Goal: Task Accomplishment & Management: Use online tool/utility

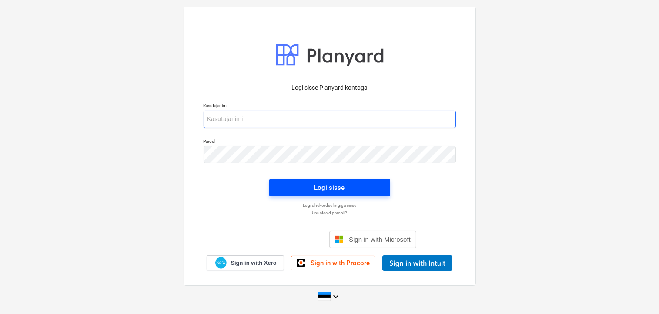
type input "[EMAIL_ADDRESS][DOMAIN_NAME]"
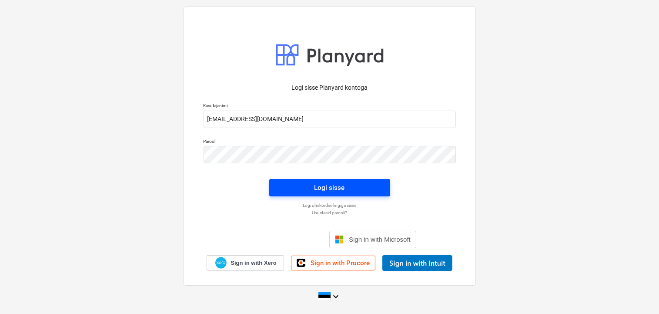
click at [330, 183] on div "Logi sisse" at bounding box center [329, 187] width 30 height 11
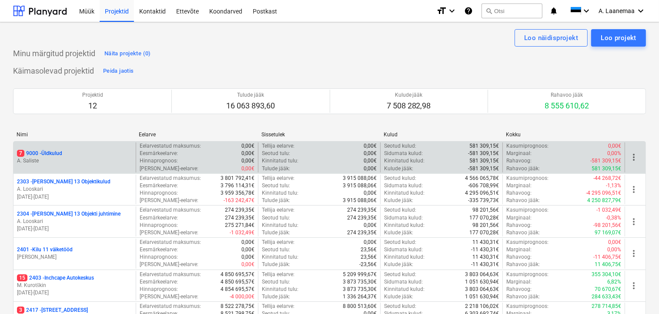
click at [41, 153] on p "7 9000 - Üldkulud" at bounding box center [39, 153] width 45 height 7
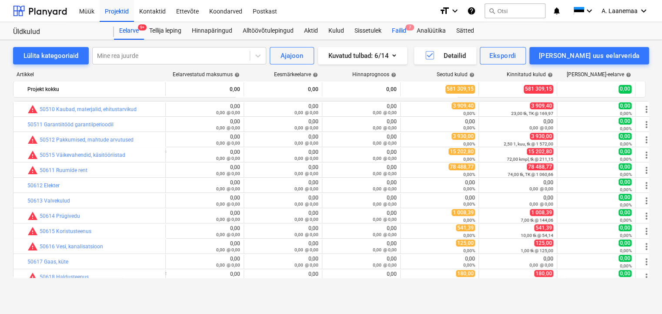
click at [403, 31] on div "Failid 7" at bounding box center [399, 30] width 25 height 17
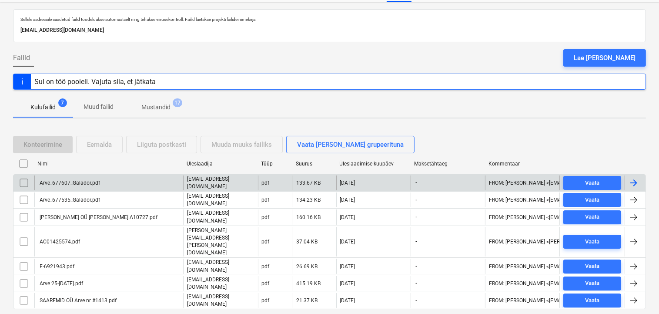
scroll to position [41, 0]
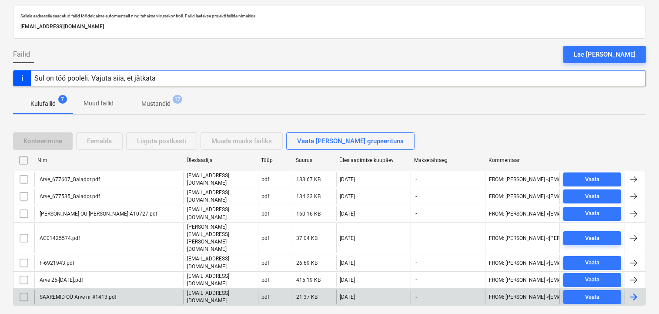
click at [63, 294] on div "SAAREMID OÜ Arve nr #1413.pdf" at bounding box center [77, 297] width 78 height 6
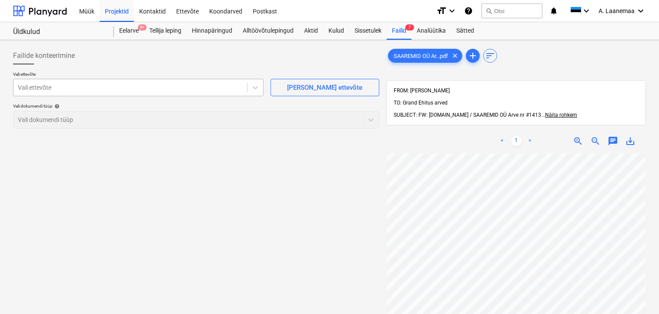
click at [61, 90] on div at bounding box center [130, 87] width 225 height 9
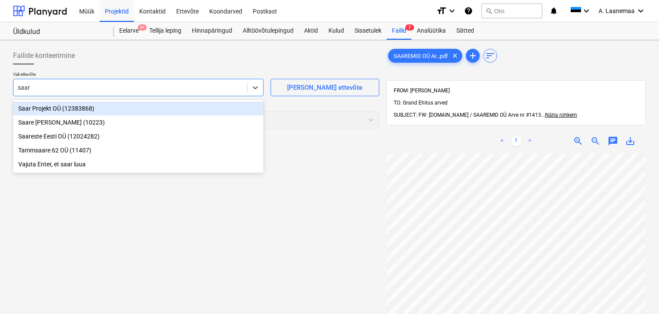
type input "saare"
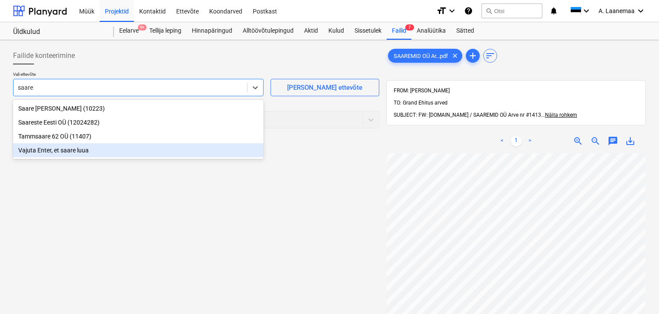
click at [57, 153] on div "Vajuta Enter, et saare luua" at bounding box center [138, 150] width 250 height 14
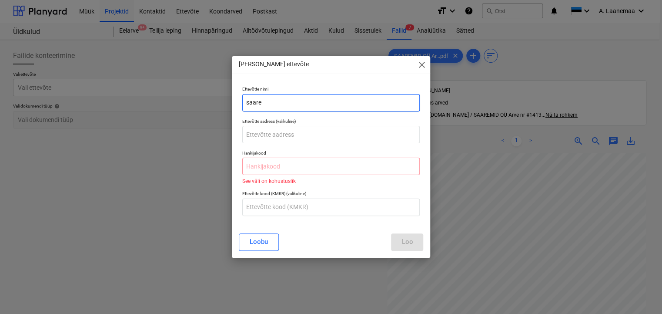
click at [265, 101] on input "saare" at bounding box center [331, 102] width 178 height 17
type input "s"
type input "Saaremid OÜ"
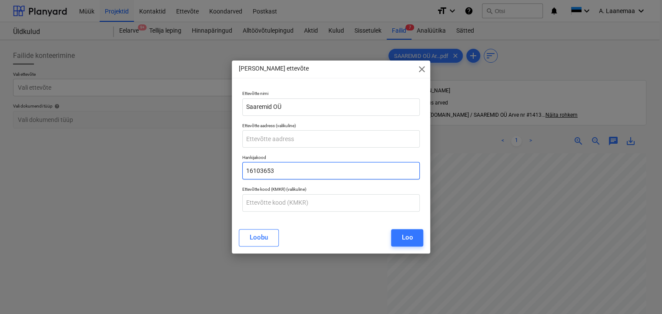
type input "16103653"
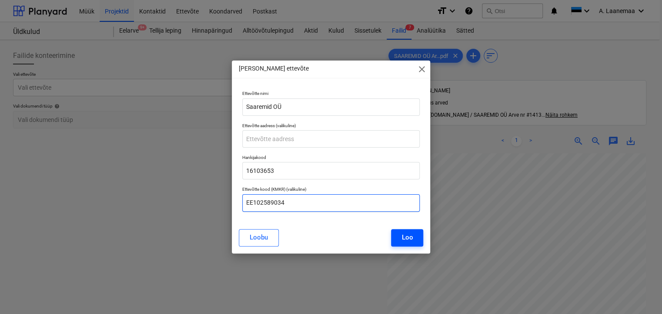
type input "EE102589034"
click at [412, 237] on div "Loo" at bounding box center [406, 236] width 11 height 11
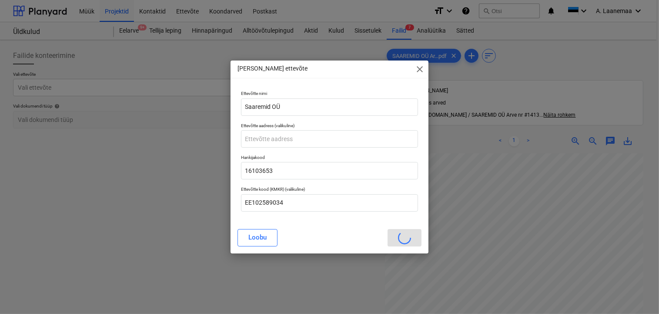
scroll to position [5, 2]
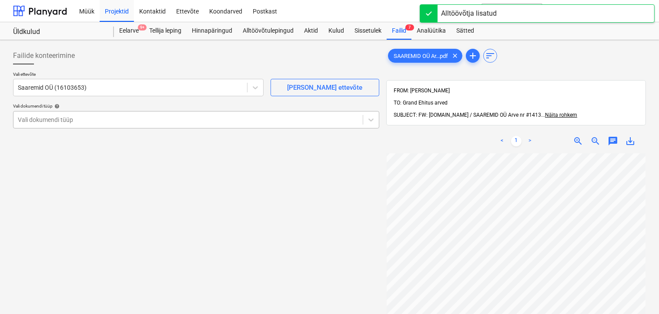
click at [63, 115] on div at bounding box center [188, 119] width 340 height 9
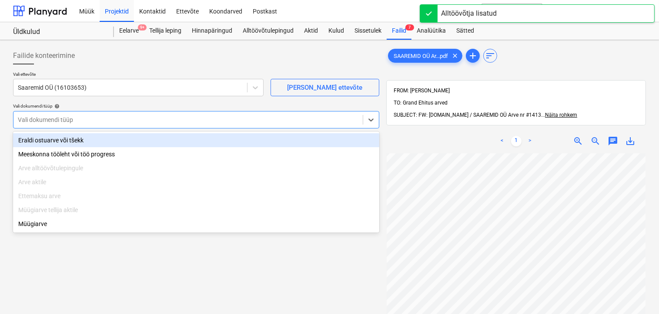
click at [61, 143] on div "Eraldi ostuarve või tšekk" at bounding box center [196, 140] width 366 height 14
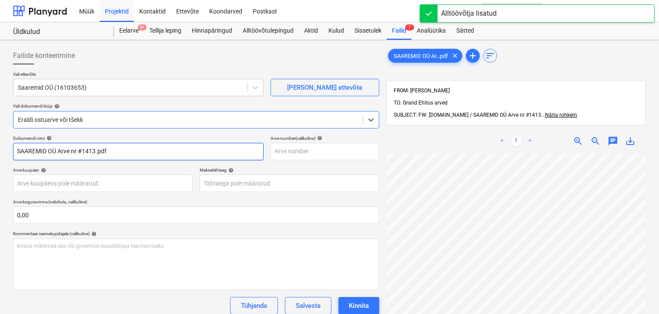
drag, startPoint x: 63, startPoint y: 150, endPoint x: 71, endPoint y: 151, distance: 8.3
click at [63, 150] on input "SAAREMID OÜ Arve nr #1413.pdf" at bounding box center [138, 151] width 250 height 17
drag, startPoint x: 128, startPoint y: 153, endPoint x: 8, endPoint y: 147, distance: 120.6
click at [8, 147] on div "Failide konteerimine Vali ettevõte Saaremid OÜ (16103653) [PERSON_NAME] uus ett…" at bounding box center [329, 244] width 659 height 409
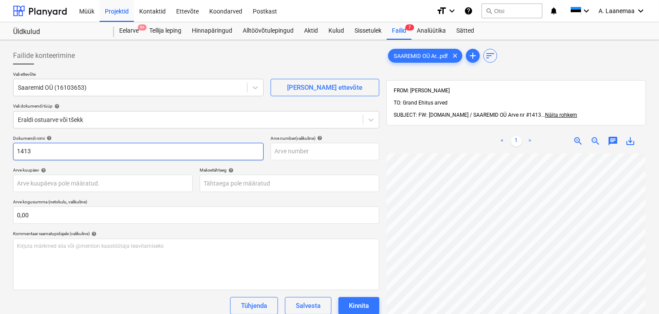
type input "1413"
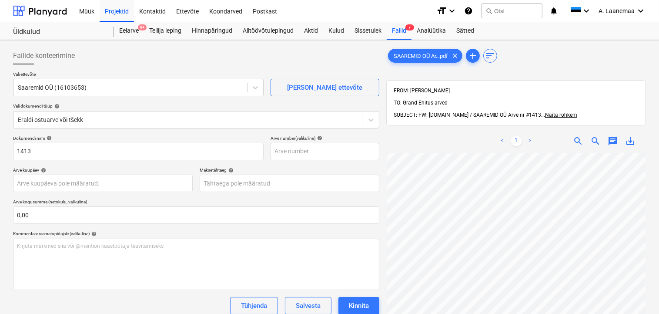
click at [58, 165] on div "Dokumendi nimi help 1413 Arve number (valikuline) help Arve kuupäev help Press …" at bounding box center [196, 248] width 366 height 227
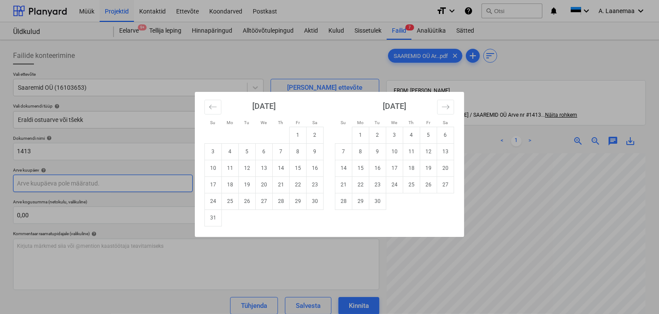
click at [56, 183] on body "Müük Projektid Kontaktid Ettevõte Koondarved Postkast format_size keyboard_arro…" at bounding box center [329, 157] width 659 height 314
click at [207, 103] on button "Move backward to switch to the previous month." at bounding box center [212, 107] width 17 height 15
click at [229, 200] on td "28" at bounding box center [230, 201] width 17 height 17
type input "[DATE]"
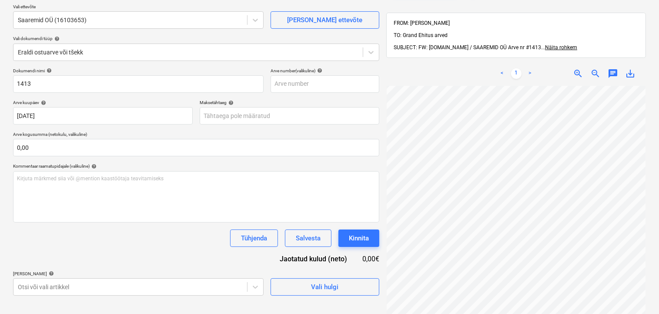
scroll to position [70, 0]
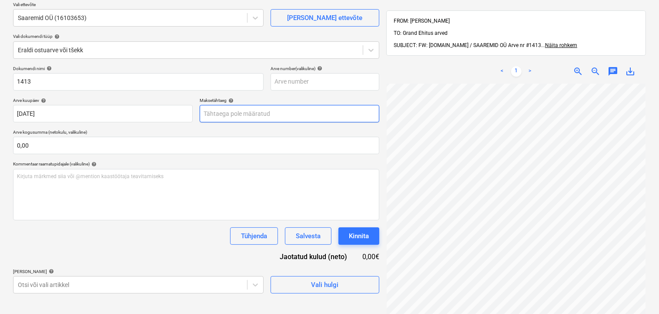
click at [228, 113] on body "Müük Projektid Kontaktid Ettevõte Koondarved Postkast format_size keyboard_arro…" at bounding box center [329, 87] width 659 height 314
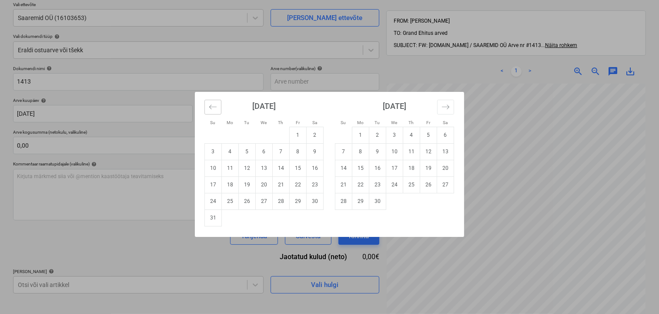
click at [209, 103] on icon "Move backward to switch to the previous month." at bounding box center [213, 107] width 8 height 8
click at [232, 202] on td "28" at bounding box center [230, 201] width 17 height 17
type input "[DATE]"
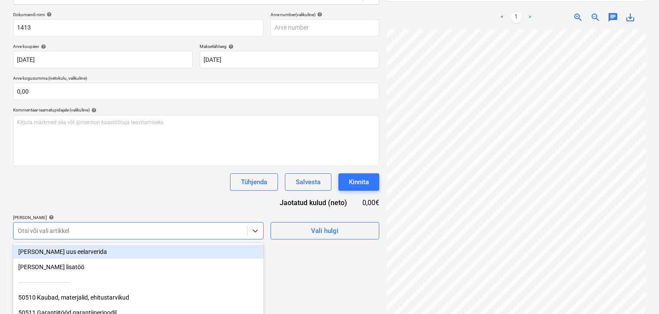
scroll to position [184, 0]
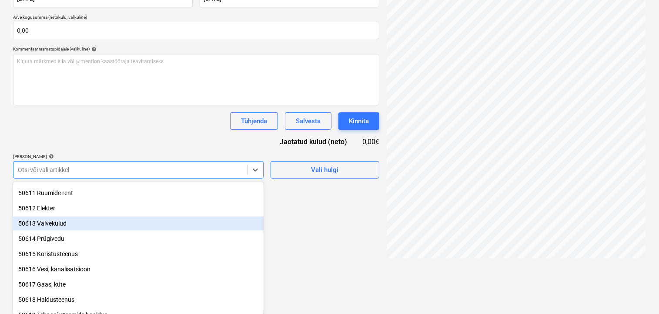
scroll to position [139, 0]
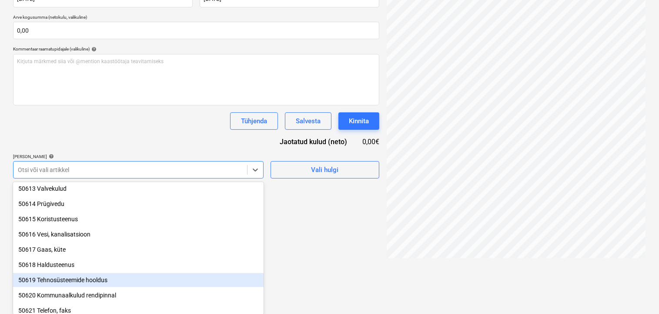
click at [81, 278] on div "50619 Tehnosüsteemide hooldus" at bounding box center [138, 280] width 250 height 14
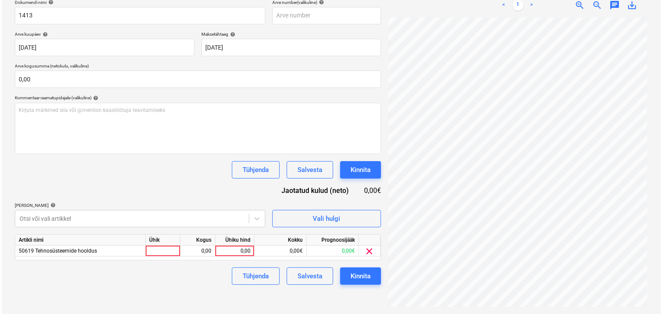
scroll to position [123, 0]
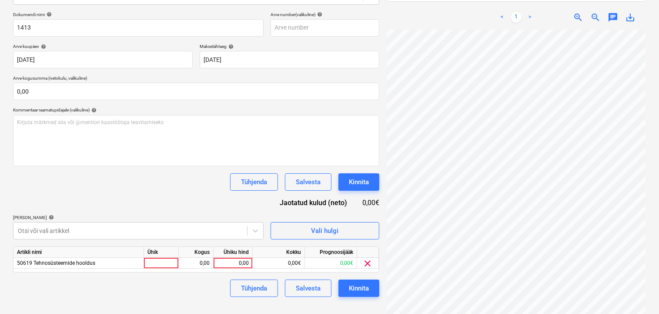
click at [304, 190] on html "Müük Projektid Kontaktid Ettevõte Koondarved Postkast format_size keyboard_arro…" at bounding box center [329, 34] width 659 height 314
click at [233, 263] on div "0,00" at bounding box center [233, 262] width 32 height 11
type input "20,58"
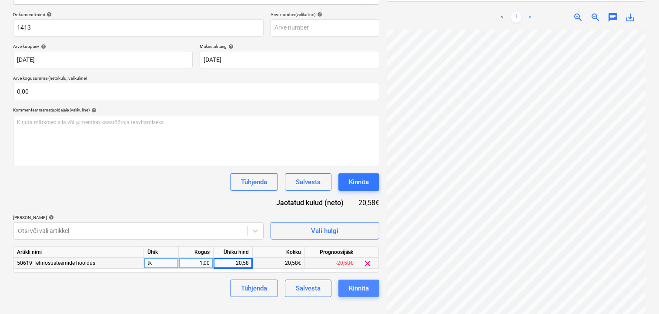
click at [365, 286] on div "Kinnita" at bounding box center [359, 287] width 20 height 11
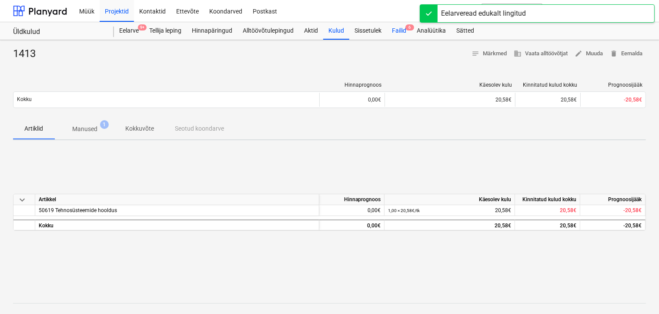
click at [399, 30] on div "Failid 6" at bounding box center [399, 30] width 25 height 17
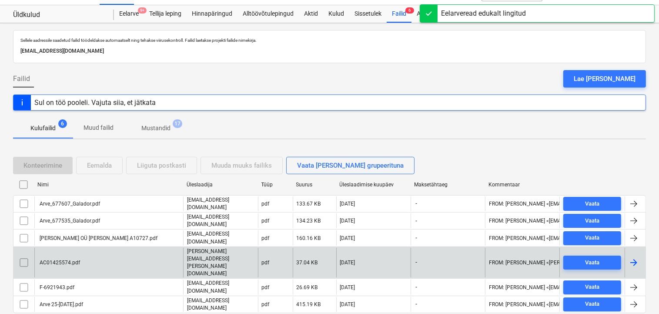
scroll to position [25, 0]
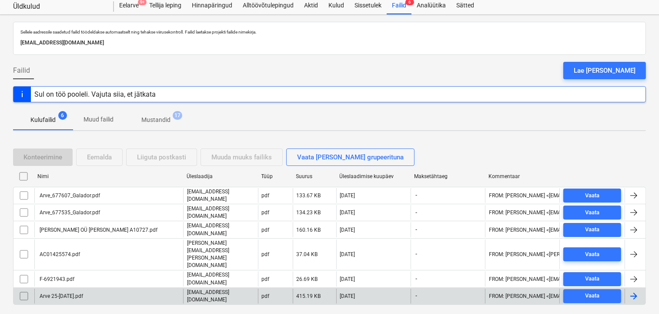
click at [67, 293] on div "Arve 25-[DATE].pdf" at bounding box center [60, 296] width 45 height 6
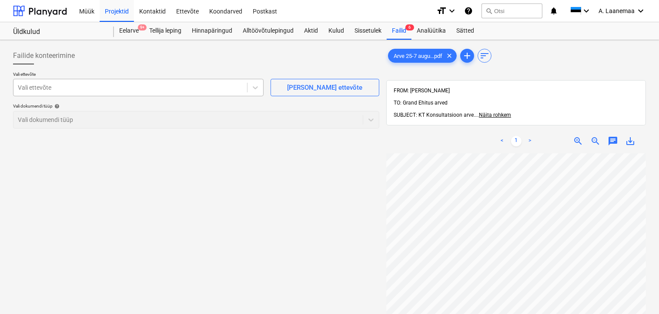
click at [31, 90] on div at bounding box center [130, 87] width 225 height 9
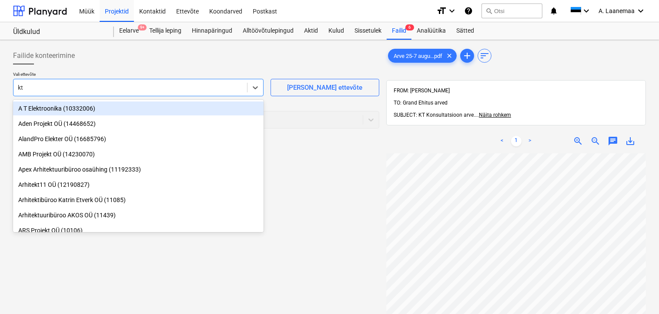
type input "kt k"
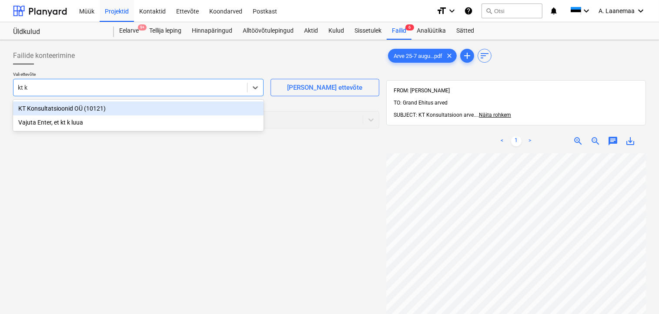
click at [52, 108] on div "KT Konsultatsioonid OÜ (10121)" at bounding box center [138, 108] width 250 height 14
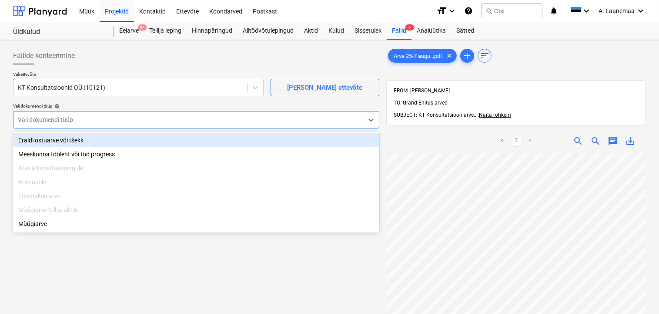
click at [53, 119] on div at bounding box center [188, 119] width 340 height 9
click at [59, 142] on div "Eraldi ostuarve või tšekk" at bounding box center [196, 140] width 366 height 14
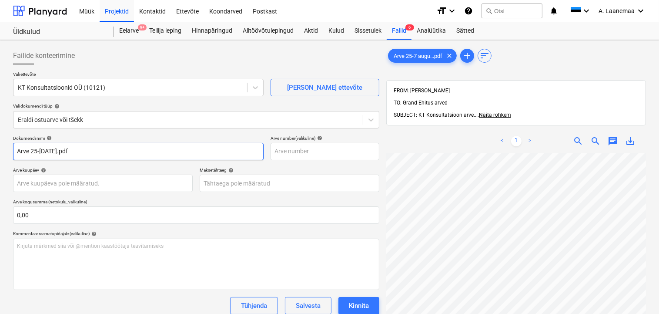
drag, startPoint x: 99, startPoint y: 151, endPoint x: 8, endPoint y: 143, distance: 91.3
click at [8, 143] on div "Failide konteerimine Vali ettevõte KT Konsultatsioonid OÜ (10121) [PERSON_NAME]…" at bounding box center [329, 244] width 659 height 409
type input "25-7"
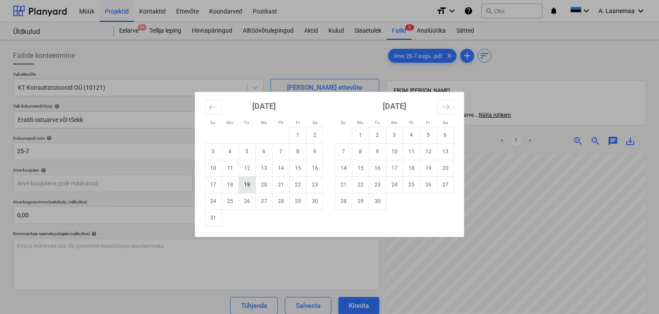
click at [247, 183] on td "19" at bounding box center [247, 184] width 17 height 17
type input "[DATE]"
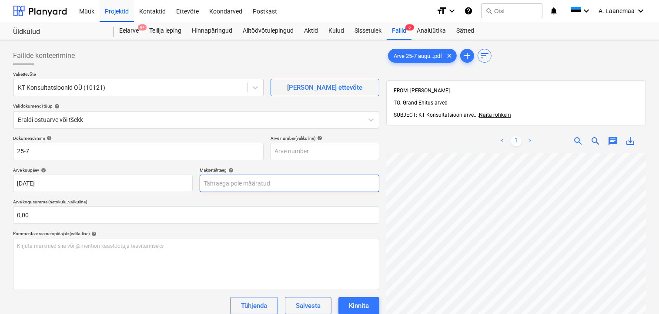
click at [247, 183] on body "Müük Projektid Kontaktid Ettevõte Koondarved Postkast format_size keyboard_arro…" at bounding box center [329, 157] width 659 height 314
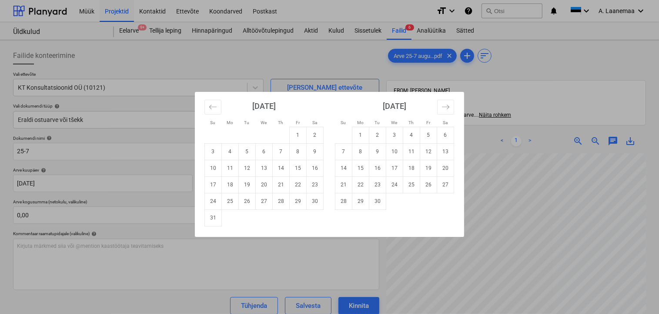
click at [363, 134] on td "1" at bounding box center [360, 135] width 17 height 17
type input "[DATE]"
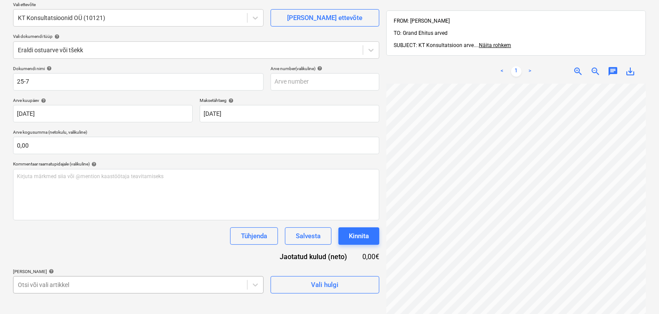
scroll to position [184, 0]
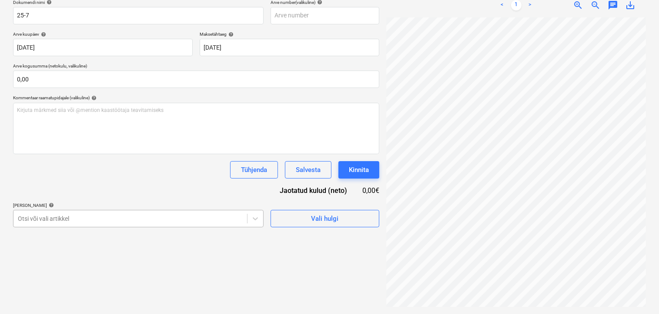
click at [152, 178] on body "Müük Projektid Kontaktid Ettevõte Koondarved Postkast format_size keyboard_arro…" at bounding box center [329, 21] width 659 height 314
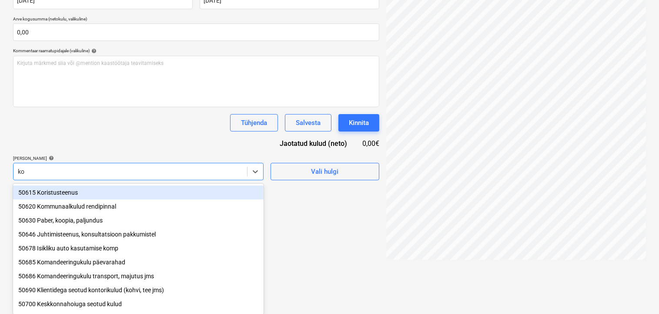
type input "kon"
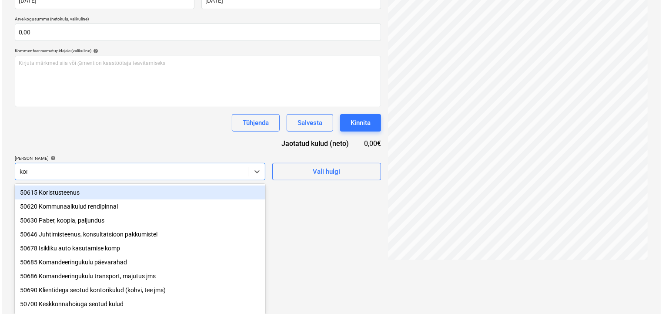
scroll to position [123, 0]
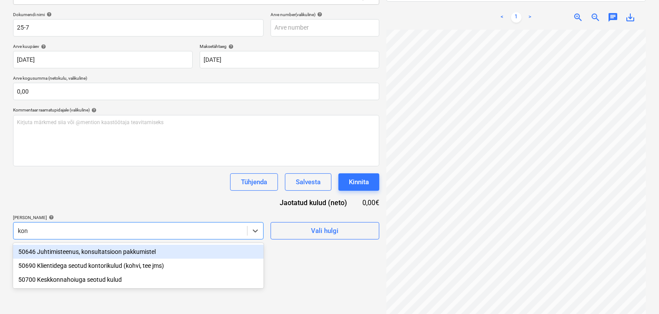
click at [126, 250] on div "50646 Juhtimisteenus, konsultatsioon pakkumistel" at bounding box center [138, 251] width 250 height 14
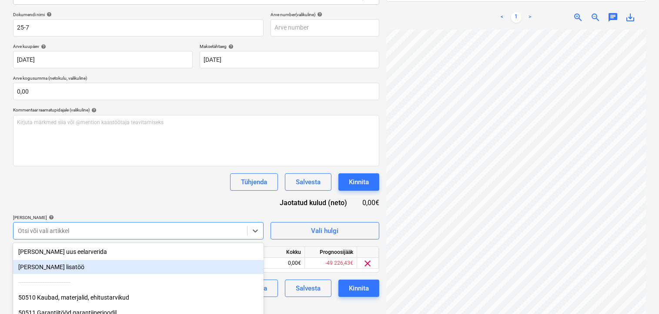
click at [300, 300] on div "Failide konteerimine Vali ettevõte KT Konsultatsioonid OÜ (10121) [PERSON_NAME]…" at bounding box center [196, 121] width 373 height 402
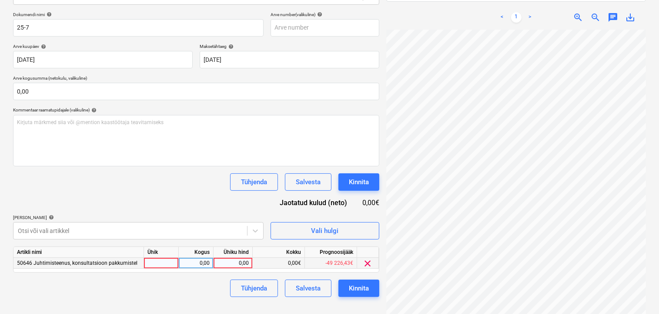
click at [238, 263] on div "0,00" at bounding box center [233, 262] width 32 height 11
type input "200"
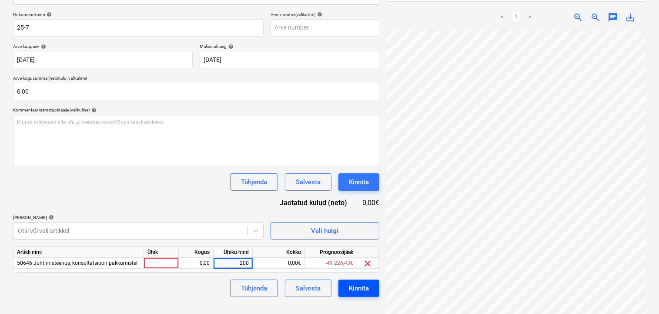
click at [350, 280] on button "Kinnita" at bounding box center [358, 287] width 41 height 17
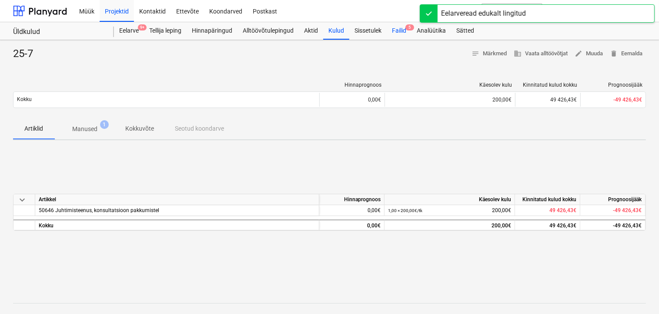
click at [393, 28] on div "Failid 5" at bounding box center [399, 30] width 25 height 17
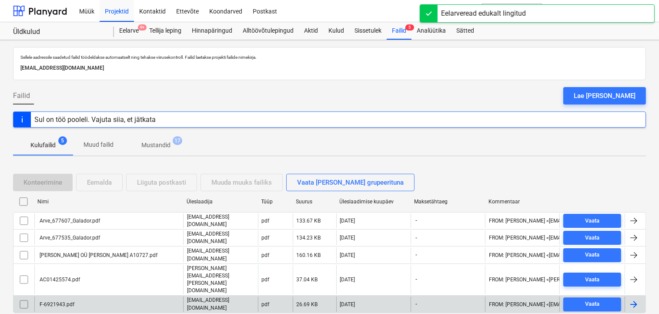
click at [58, 301] on div "F-6921943.pdf" at bounding box center [56, 304] width 36 height 6
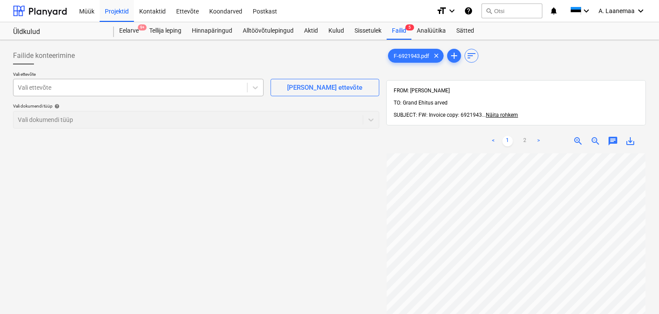
click at [47, 88] on div at bounding box center [130, 87] width 225 height 9
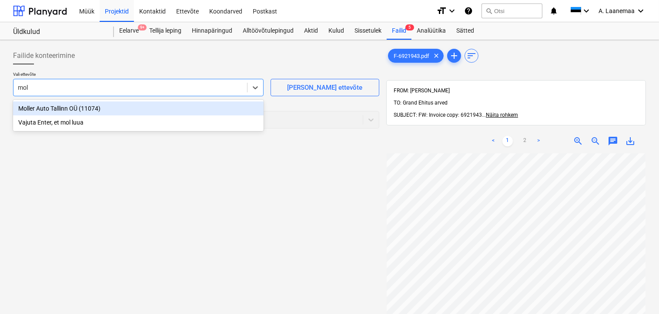
type input "[PERSON_NAME]"
click at [42, 107] on div "Moller Auto Tallinn OÜ (11074)" at bounding box center [138, 108] width 250 height 14
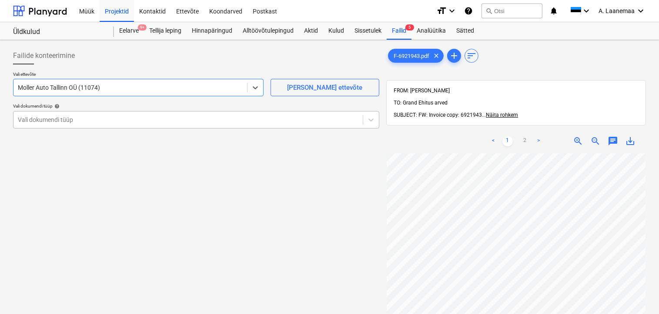
click at [45, 125] on div "Vali dokumendi tüüp" at bounding box center [187, 119] width 349 height 12
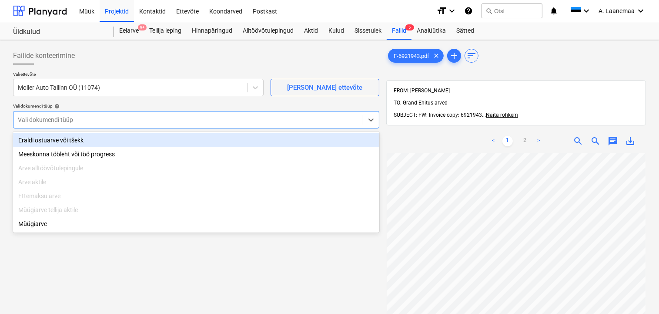
click at [50, 143] on div "Eraldi ostuarve või tšekk" at bounding box center [196, 140] width 366 height 14
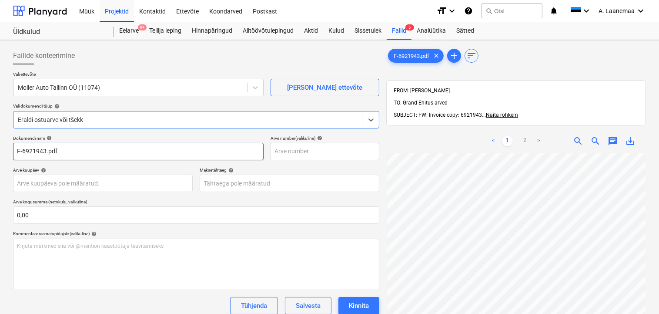
click at [61, 148] on input "F-6921943.pdf" at bounding box center [138, 151] width 250 height 17
type input "6921943"
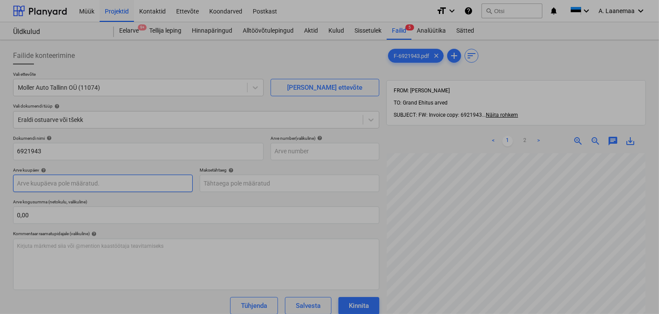
click at [53, 179] on body "Müük Projektid Kontaktid Ettevõte Koondarved Postkast format_size keyboard_arro…" at bounding box center [329, 157] width 659 height 314
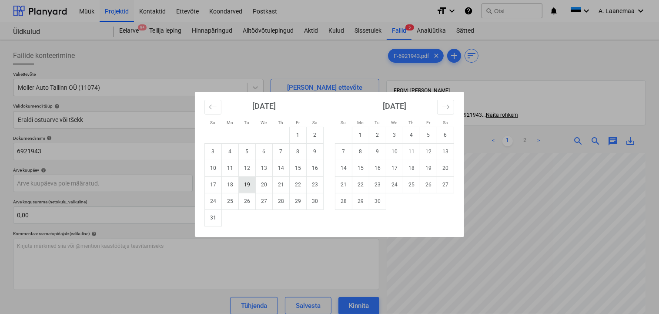
click at [247, 187] on td "19" at bounding box center [247, 184] width 17 height 17
type input "[DATE]"
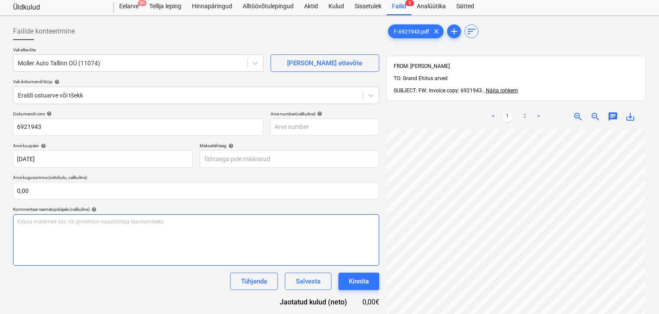
scroll to position [70, 0]
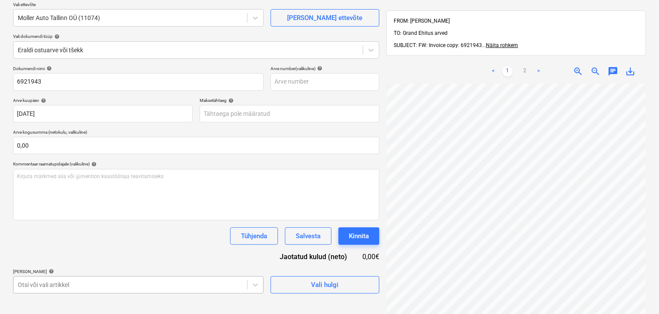
click at [139, 244] on body "Müük Projektid Kontaktid Ettevõte Koondarved Postkast format_size keyboard_arro…" at bounding box center [329, 87] width 659 height 314
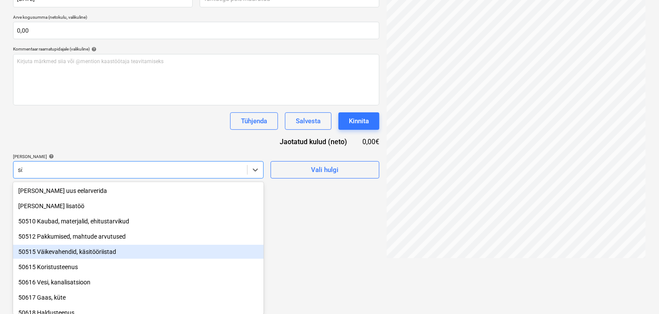
scroll to position [156, 0]
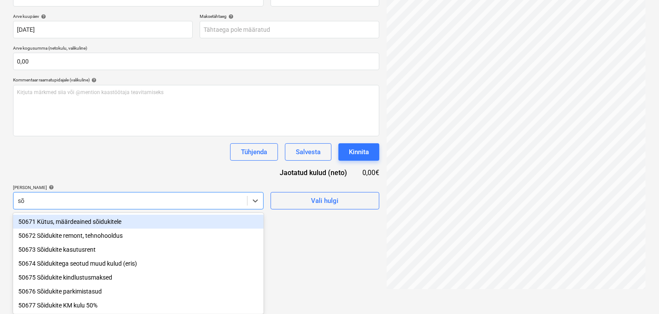
type input "sõi"
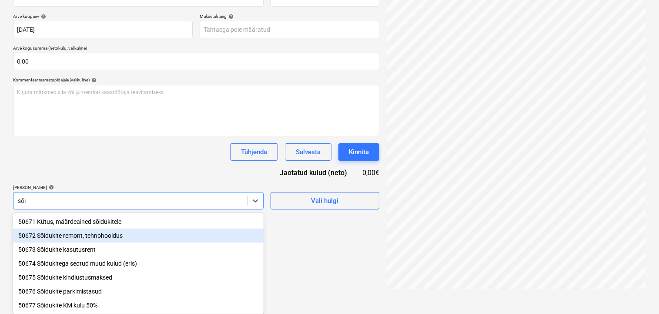
click at [82, 233] on div "50672 Sõidukite remont, tehnohooldus" at bounding box center [138, 235] width 250 height 14
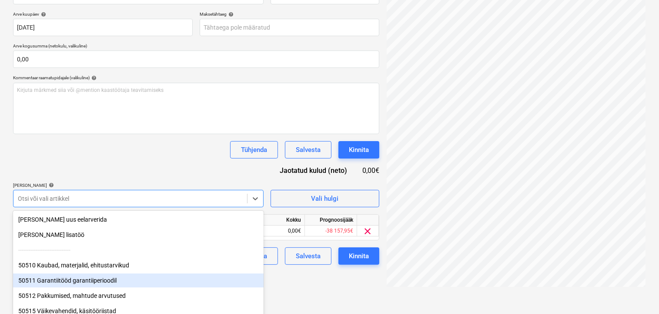
click at [308, 158] on html "Müük Projektid Kontaktid Ettevõte Koondarved Postkast format_size keyboard_arro…" at bounding box center [329, 1] width 659 height 314
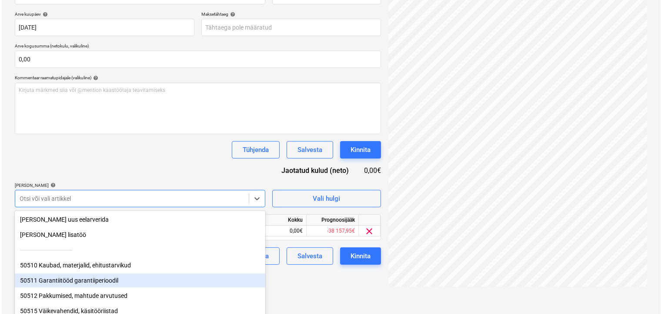
scroll to position [123, 0]
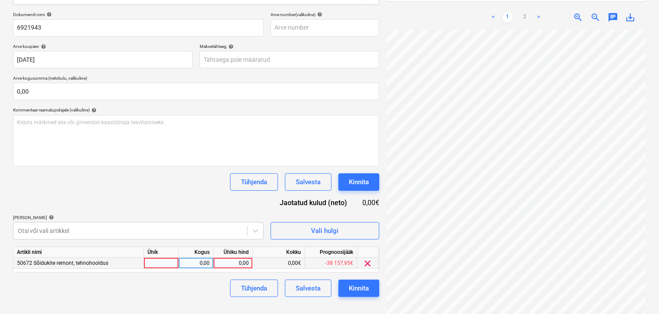
click at [229, 259] on div "0,00" at bounding box center [233, 262] width 32 height 11
type input "241,24"
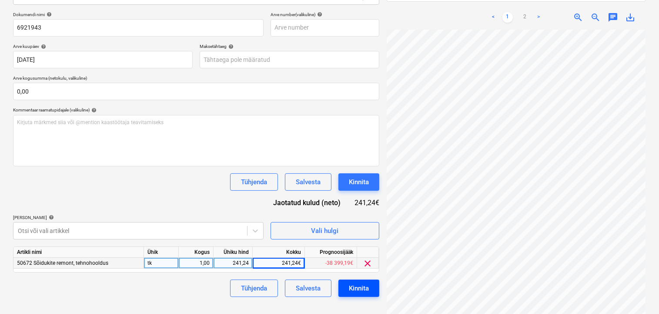
click at [362, 288] on div "Kinnita" at bounding box center [359, 287] width 20 height 11
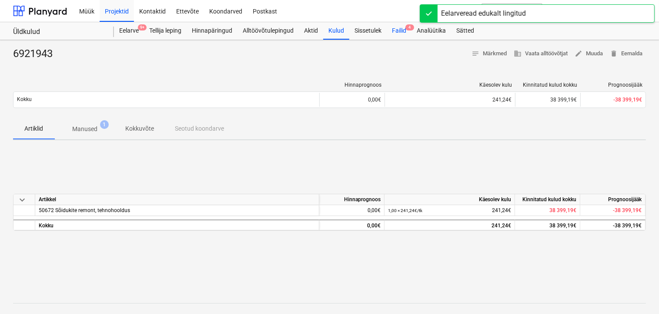
click at [396, 34] on div "Failid 4" at bounding box center [399, 30] width 25 height 17
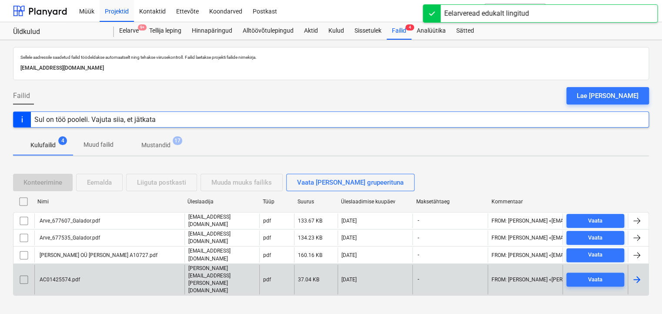
click at [62, 276] on div "AC01425574.pdf" at bounding box center [59, 279] width 42 height 6
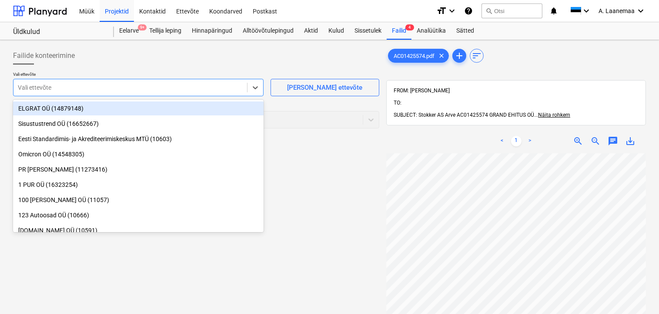
click at [50, 86] on div at bounding box center [130, 87] width 225 height 9
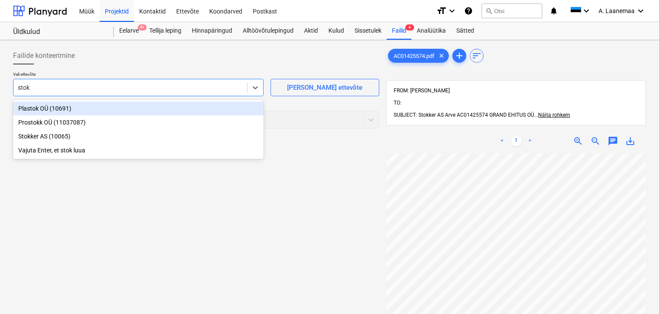
type input "stokk"
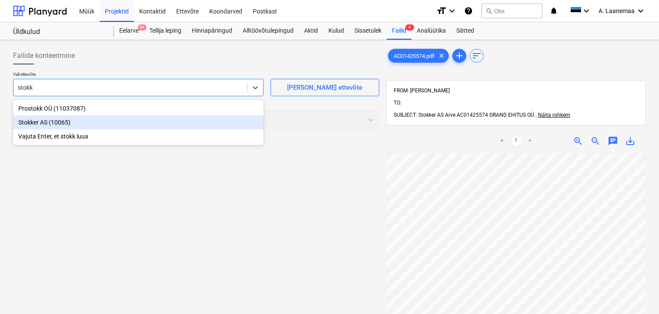
click at [39, 120] on div "Stokker AS (10065)" at bounding box center [138, 122] width 250 height 14
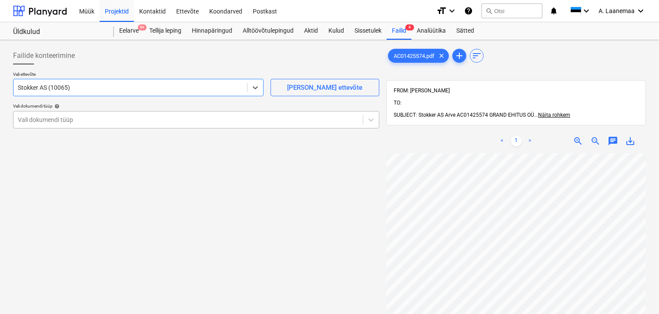
click at [43, 122] on div at bounding box center [188, 119] width 340 height 9
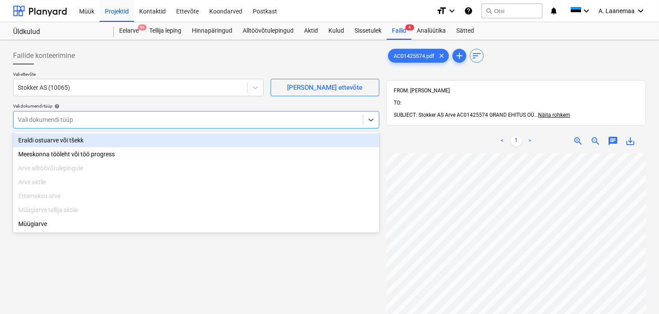
click at [54, 146] on div "Eraldi ostuarve või tšekk" at bounding box center [196, 140] width 366 height 14
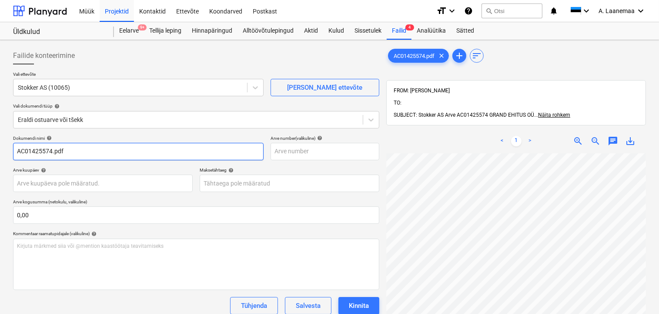
drag, startPoint x: 81, startPoint y: 154, endPoint x: 8, endPoint y: 142, distance: 74.1
click at [8, 142] on div "Failide konteerimine Vali ettevõte Stokker AS (10065) [PERSON_NAME] uus ettevõt…" at bounding box center [329, 244] width 659 height 409
type input "AC01425574"
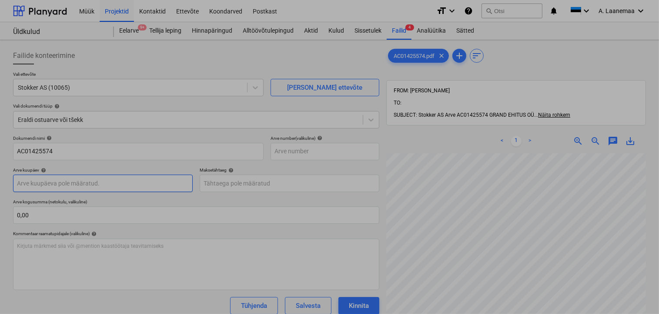
click at [40, 186] on body "Müük Projektid Kontaktid Ettevõte Koondarved Postkast format_size keyboard_arro…" at bounding box center [329, 157] width 659 height 314
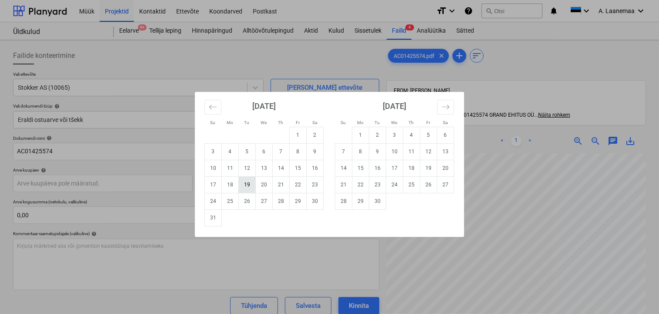
click at [250, 185] on td "19" at bounding box center [247, 184] width 17 height 17
type input "[DATE]"
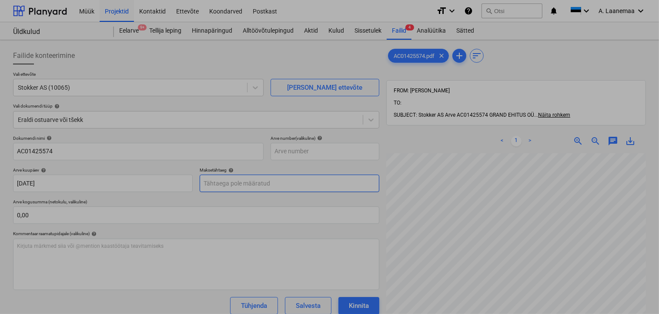
click at [249, 186] on body "Müük Projektid Kontaktid Ettevõte Koondarved Postkast format_size keyboard_arro…" at bounding box center [329, 157] width 659 height 314
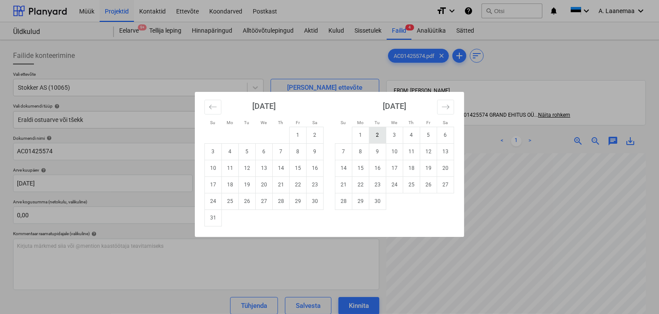
click at [377, 136] on td "2" at bounding box center [377, 135] width 17 height 17
type input "[DATE]"
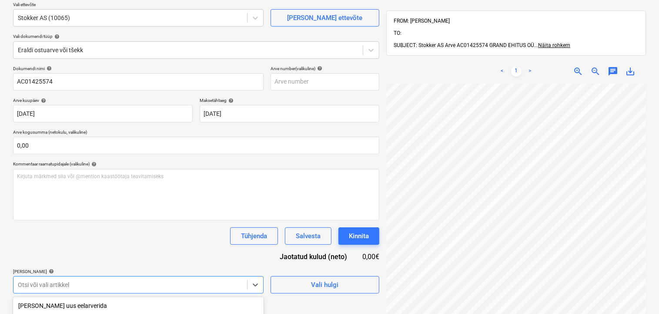
scroll to position [184, 0]
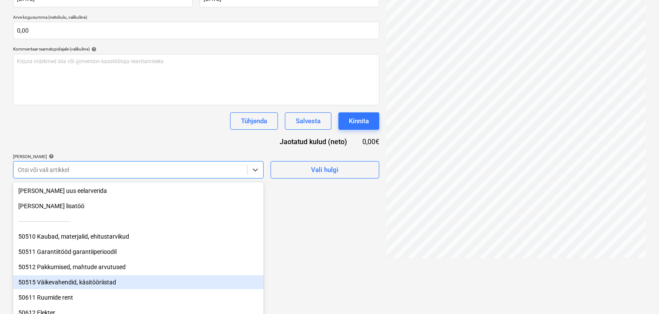
click at [116, 278] on div "50515 Väikevahendid, käsitööriistad" at bounding box center [138, 282] width 250 height 14
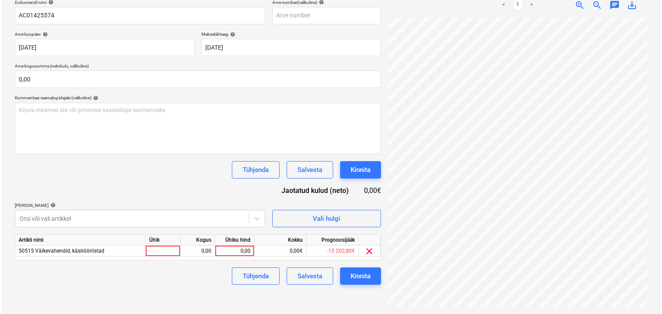
scroll to position [123, 0]
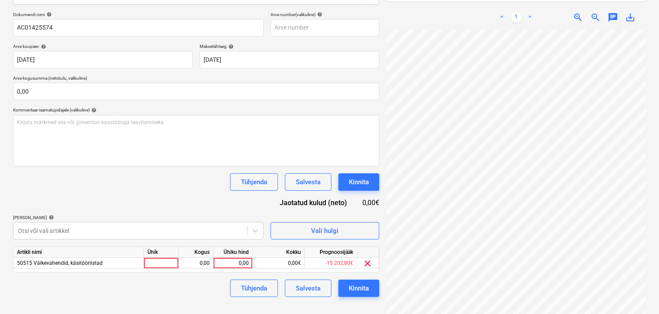
click at [284, 190] on html "Müük Projektid Kontaktid Ettevõte Koondarved Postkast format_size keyboard_arro…" at bounding box center [329, 34] width 659 height 314
click at [231, 265] on div "0,00" at bounding box center [233, 262] width 32 height 11
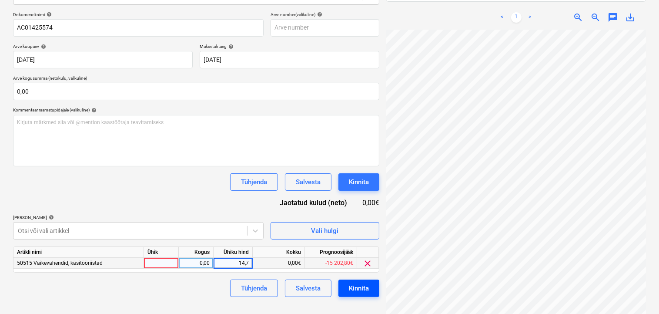
type input "14,75"
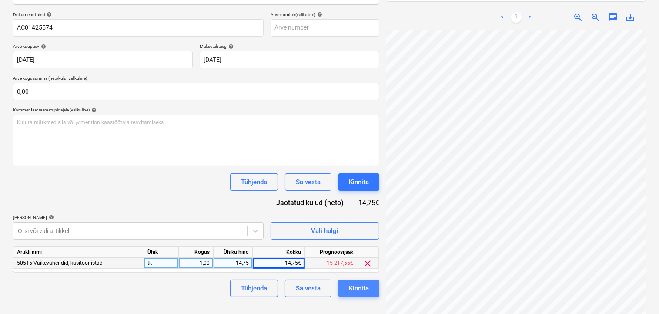
click at [365, 292] on div "Kinnita" at bounding box center [359, 287] width 20 height 11
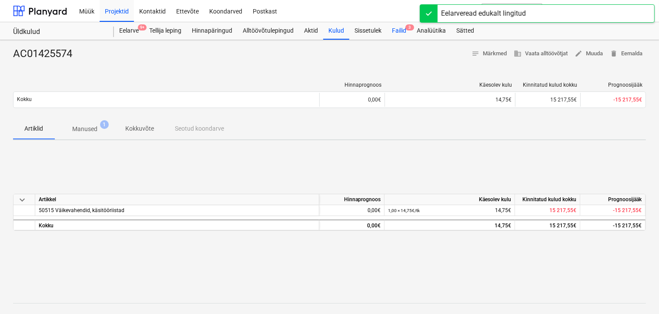
click at [404, 30] on div "Failid 3" at bounding box center [399, 30] width 25 height 17
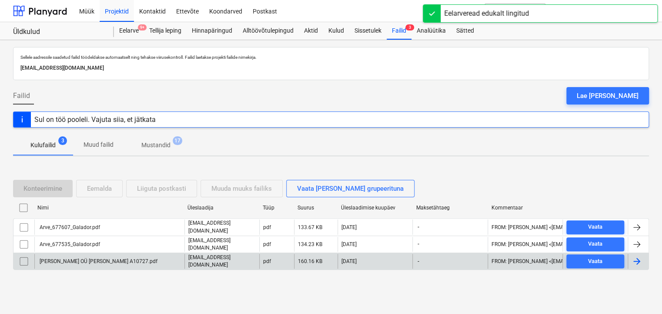
click at [74, 260] on div "[PERSON_NAME] OÜ [PERSON_NAME] A10727.pdf" at bounding box center [97, 261] width 119 height 6
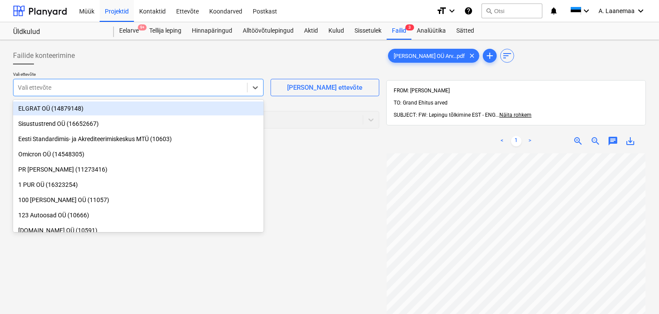
click at [50, 86] on div at bounding box center [130, 87] width 225 height 9
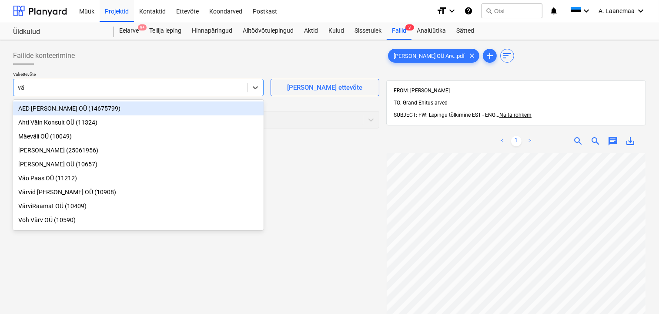
type input "väl"
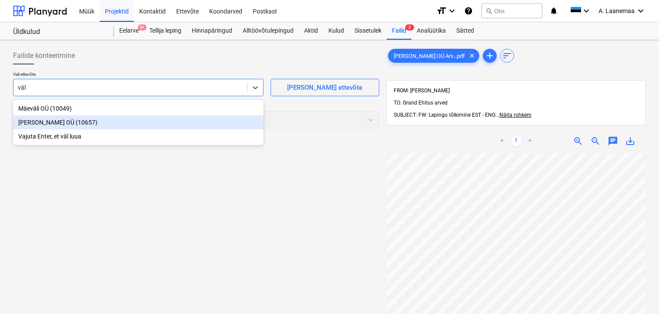
click at [50, 120] on div "[PERSON_NAME] OÜ (10657)" at bounding box center [138, 122] width 250 height 14
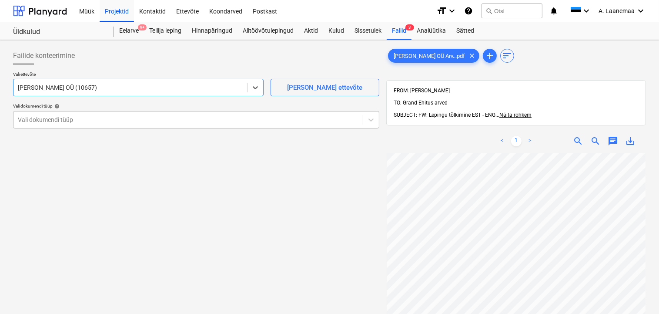
click at [50, 120] on div at bounding box center [188, 119] width 340 height 9
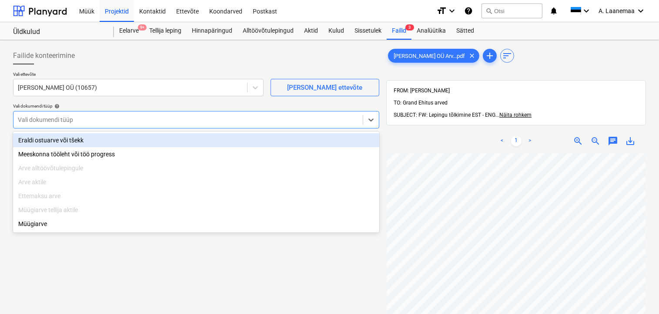
click at [47, 141] on div "Eraldi ostuarve või tšekk" at bounding box center [196, 140] width 366 height 14
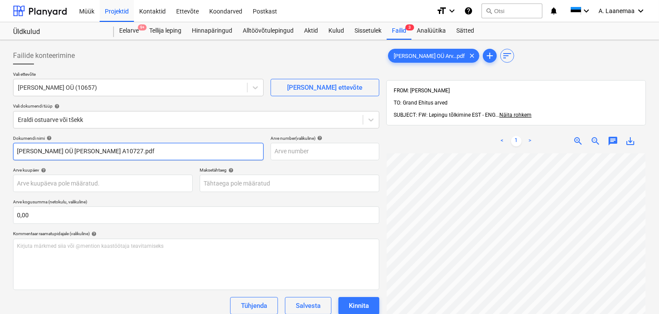
drag, startPoint x: 111, startPoint y: 153, endPoint x: 8, endPoint y: 131, distance: 105.8
click at [8, 131] on div "Failide konteerimine Vali ettevõte [PERSON_NAME] OÜ (10657) [PERSON_NAME] uus e…" at bounding box center [329, 244] width 659 height 409
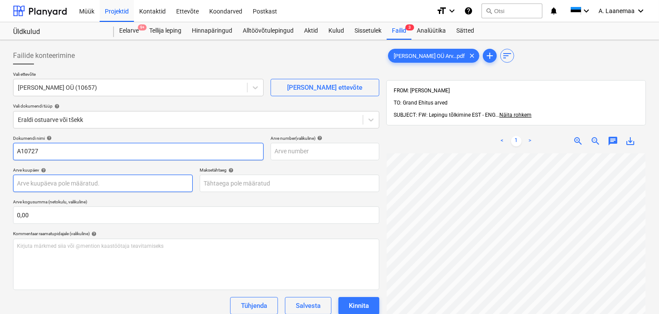
type input "A10727"
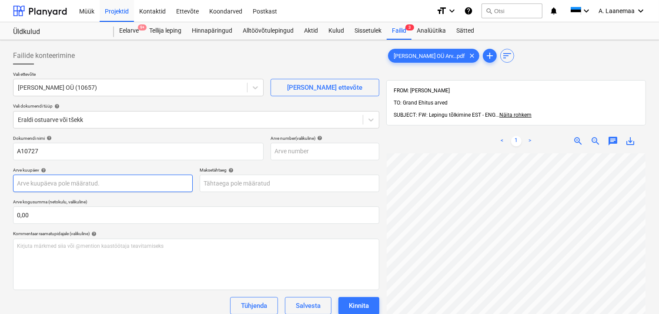
click at [57, 184] on body "Müük Projektid Kontaktid Ettevõte Koondarved Postkast format_size keyboard_arro…" at bounding box center [329, 157] width 659 height 314
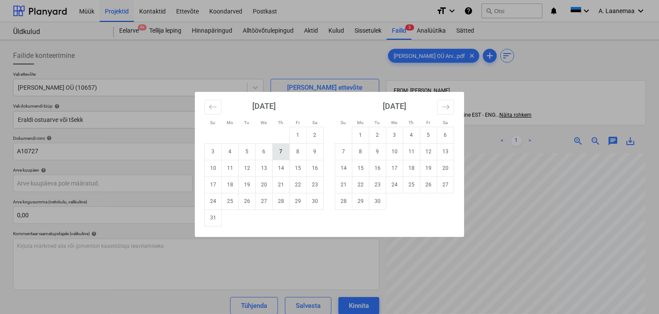
click at [280, 151] on td "7" at bounding box center [281, 151] width 17 height 17
type input "[DATE]"
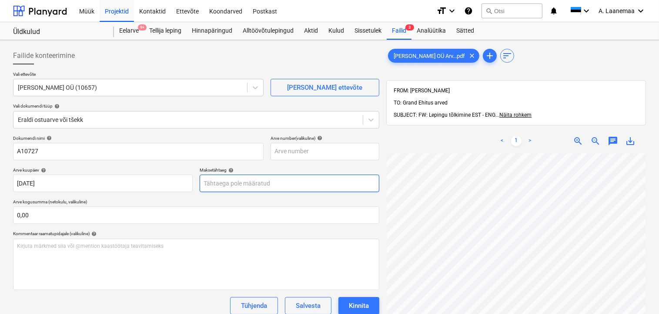
click at [272, 182] on body "Müük Projektid Kontaktid Ettevõte Koondarved Postkast format_size keyboard_arro…" at bounding box center [329, 157] width 659 height 314
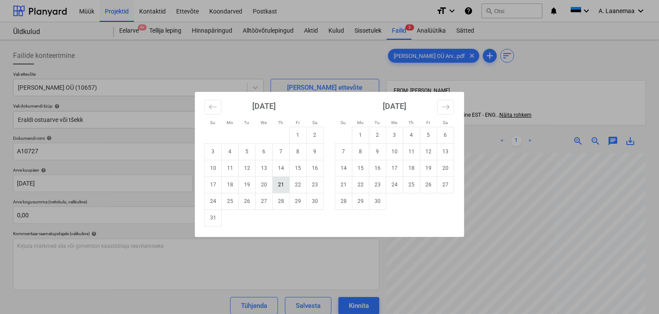
click at [282, 190] on td "21" at bounding box center [281, 184] width 17 height 17
type input "[DATE]"
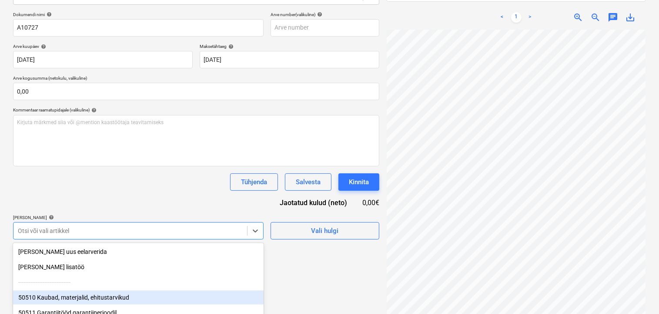
scroll to position [184, 0]
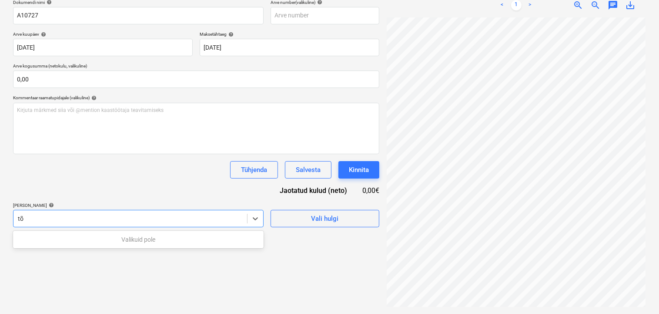
scroll to position [123, 0]
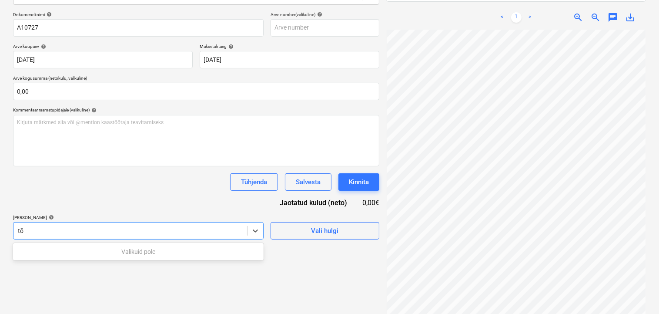
type input "t"
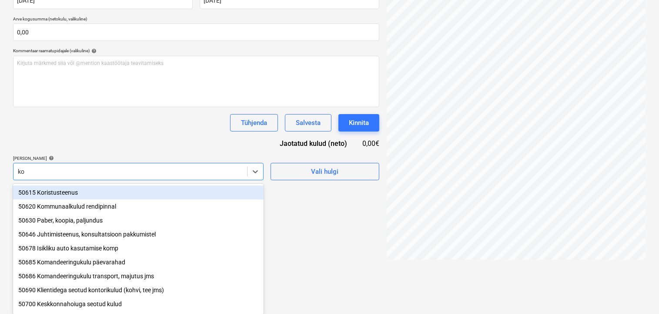
type input "kon"
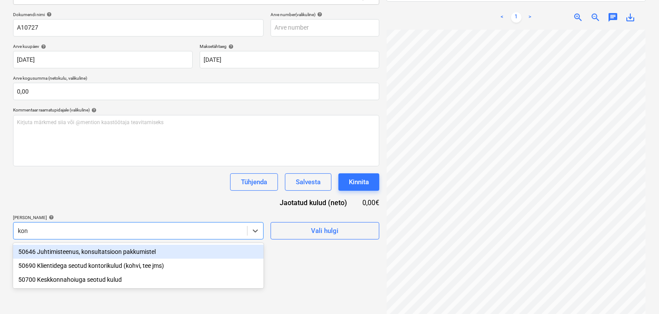
click at [122, 247] on div "50646 Juhtimisteenus, konsultatsioon pakkumistel" at bounding box center [138, 251] width 250 height 14
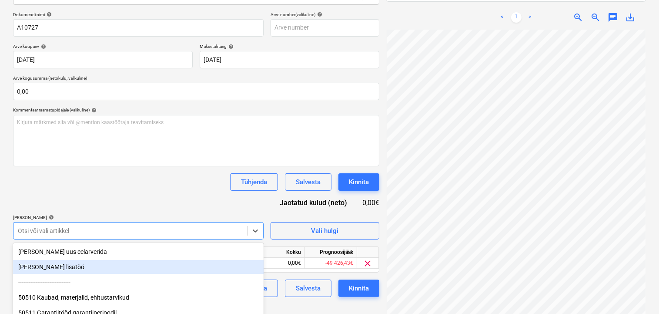
click at [305, 301] on div "Failide konteerimine Vali ettevõte [PERSON_NAME] OÜ (10657) [PERSON_NAME] uus e…" at bounding box center [196, 121] width 373 height 402
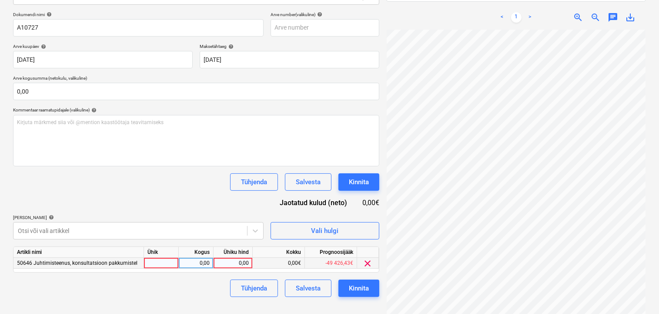
click at [238, 263] on div "0,00" at bounding box center [233, 262] width 32 height 11
type input "175"
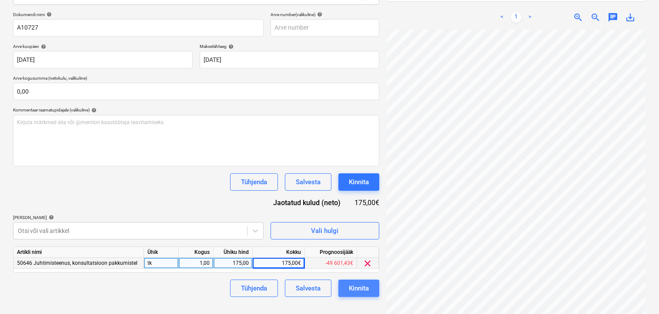
click at [354, 288] on div "Kinnita" at bounding box center [359, 287] width 20 height 11
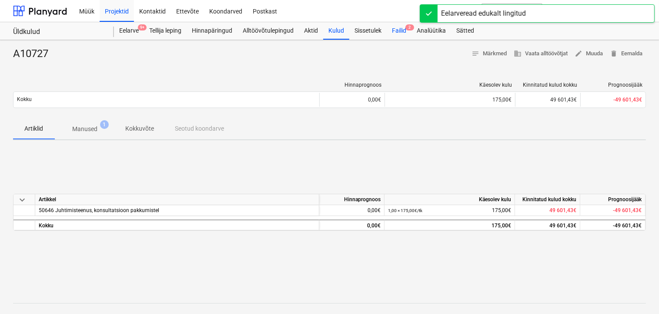
click at [398, 33] on div "Failid 2" at bounding box center [399, 30] width 25 height 17
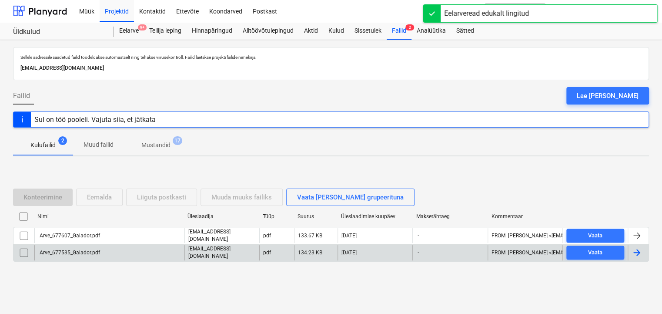
click at [96, 249] on div "Arve_677535_Galador.pdf" at bounding box center [69, 252] width 62 height 6
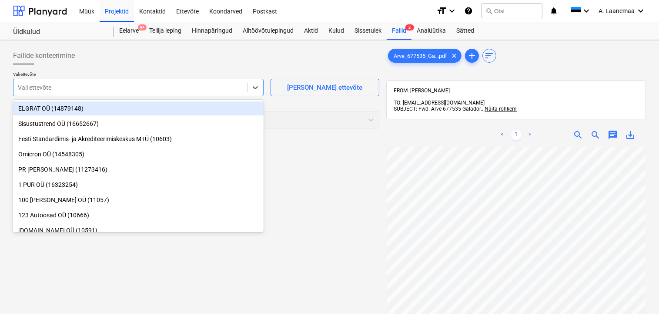
click at [60, 88] on div at bounding box center [130, 87] width 225 height 9
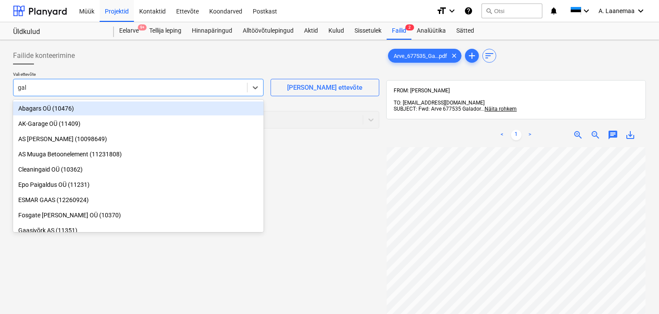
type input "gala"
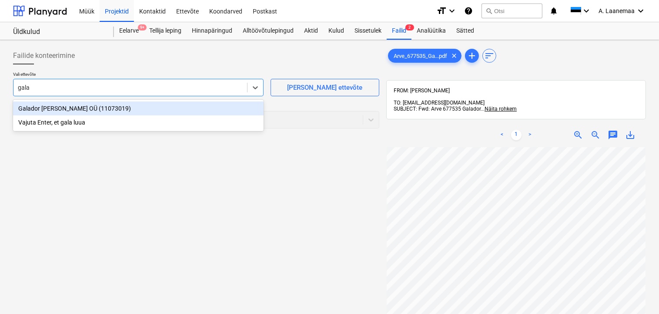
click at [65, 107] on div "Galador [PERSON_NAME] OÜ (11073019)" at bounding box center [138, 108] width 250 height 14
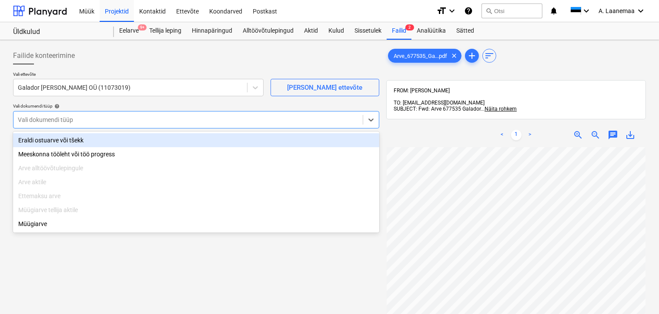
click at [70, 122] on div at bounding box center [188, 119] width 340 height 9
click at [67, 136] on div "Eraldi ostuarve või tšekk" at bounding box center [196, 140] width 366 height 14
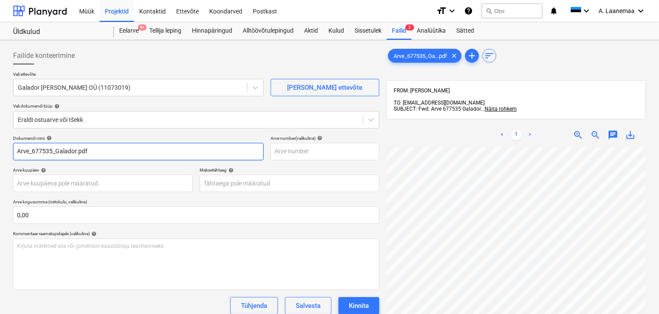
drag, startPoint x: 104, startPoint y: 150, endPoint x: 8, endPoint y: 118, distance: 101.3
click at [8, 118] on div "Failide konteerimine Vali ettevõte Galador [PERSON_NAME] OÜ (11073019) [PERSON_…" at bounding box center [329, 241] width 659 height 403
type input "677535"
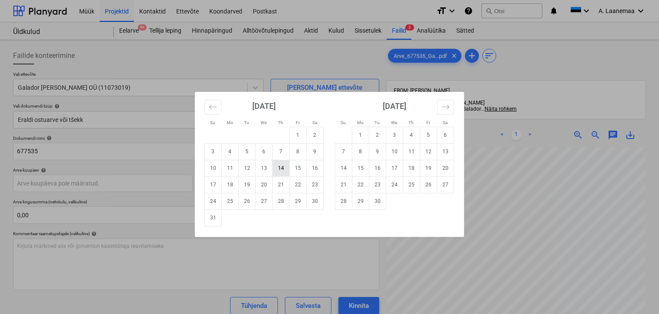
click at [283, 169] on td "14" at bounding box center [281, 168] width 17 height 17
type input "[DATE]"
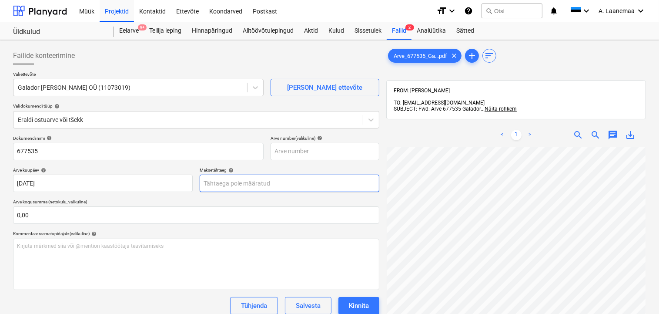
click at [256, 177] on body "Müük Projektid Kontaktid Ettevõte Koondarved Postkast format_size keyboard_arro…" at bounding box center [329, 157] width 659 height 314
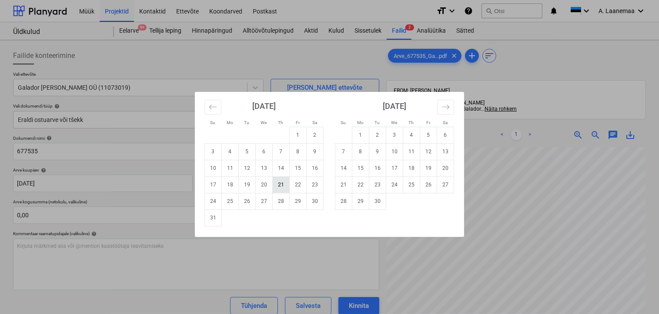
click at [281, 187] on td "21" at bounding box center [281, 184] width 17 height 17
type input "[DATE]"
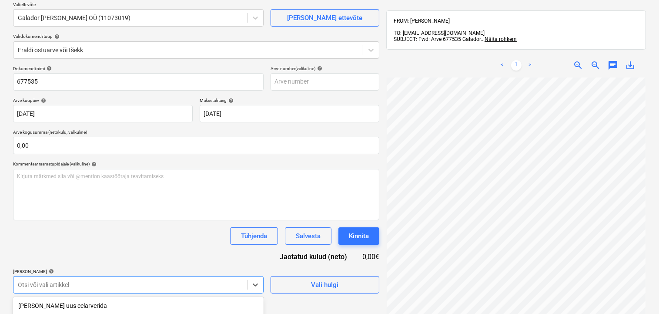
scroll to position [184, 0]
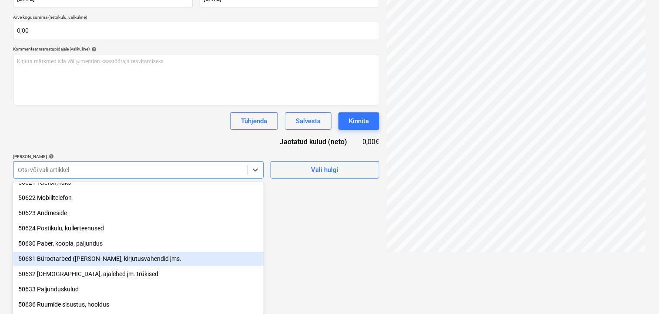
scroll to position [278, 0]
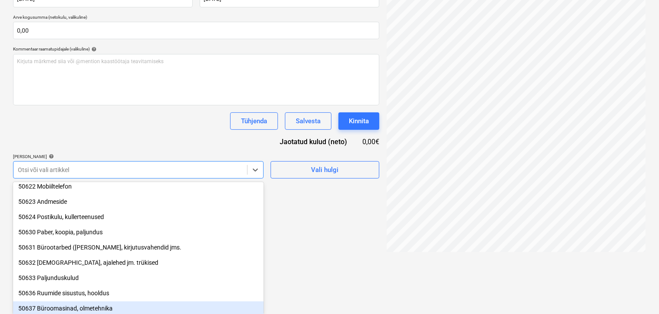
click at [100, 304] on div "50637 Büroomasinad, olmetehnika" at bounding box center [138, 308] width 250 height 14
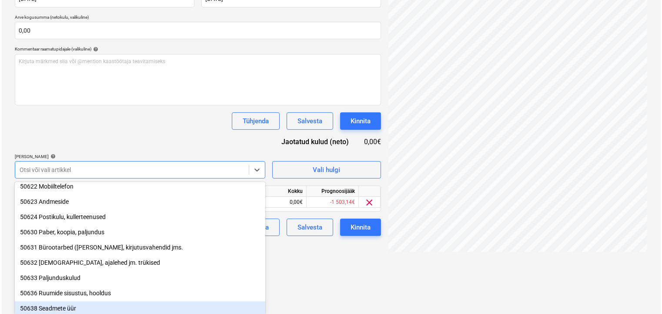
scroll to position [123, 0]
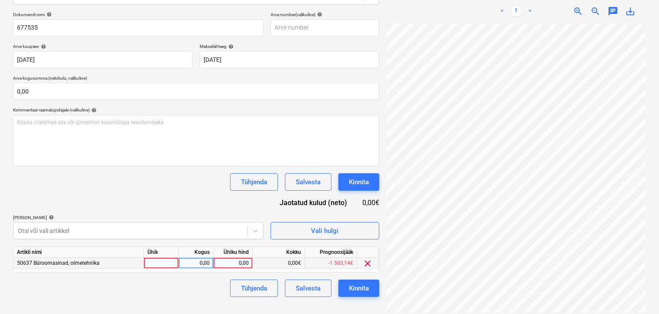
click at [229, 259] on div "0,00" at bounding box center [233, 262] width 32 height 11
type input "578,38"
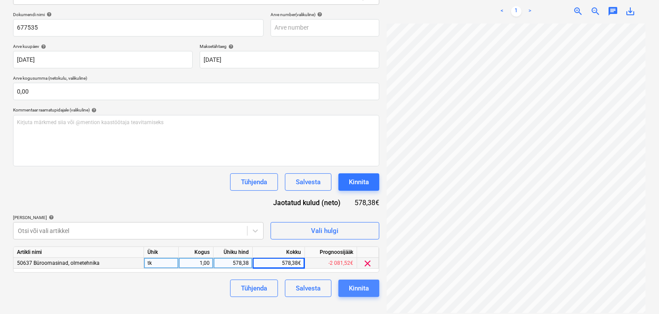
click at [356, 289] on div "Kinnita" at bounding box center [359, 287] width 20 height 11
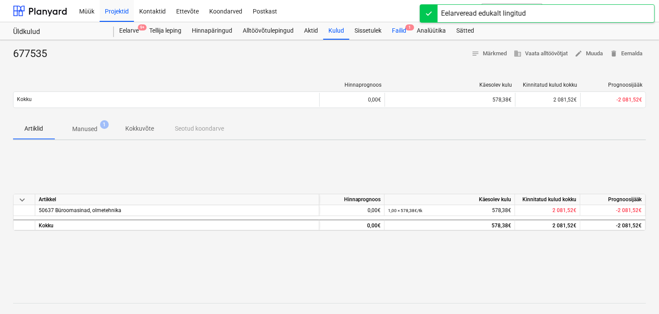
click at [400, 31] on div "Failid 1" at bounding box center [399, 30] width 25 height 17
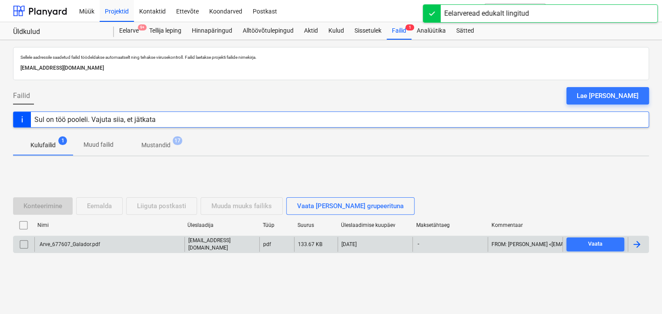
click at [92, 248] on div "Arve_677607_Galador.pdf" at bounding box center [109, 244] width 150 height 15
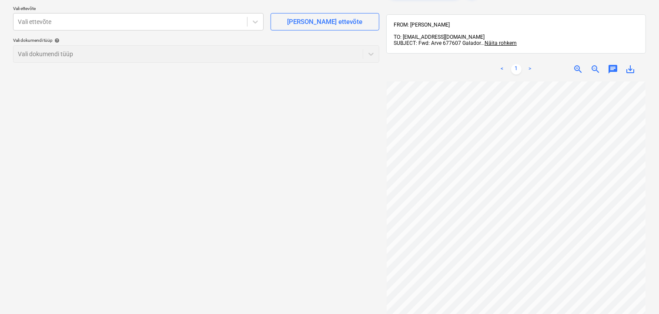
scroll to position [70, 0]
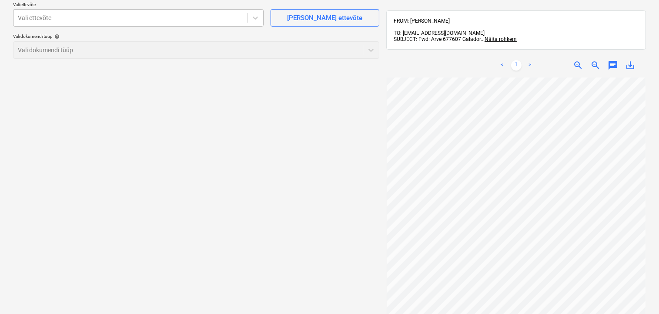
click at [99, 23] on div "Vali ettevõte" at bounding box center [130, 18] width 234 height 12
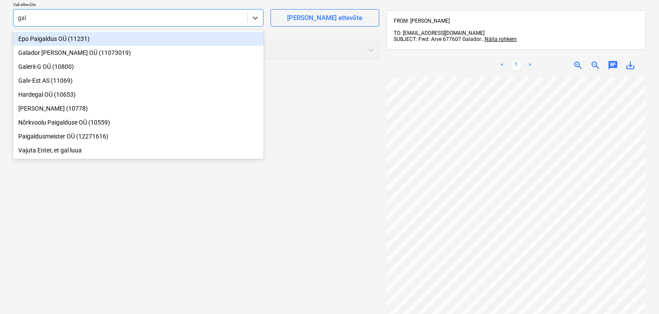
type input "gala"
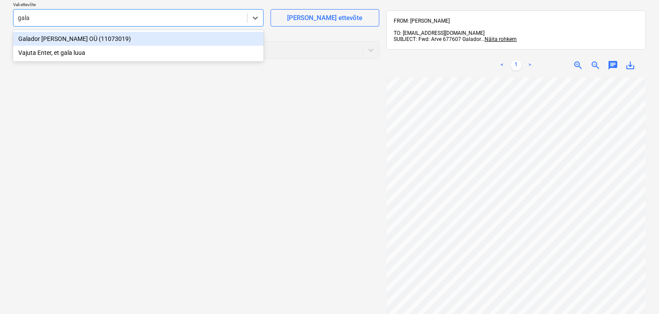
click at [60, 34] on div "Galador [PERSON_NAME] OÜ (11073019)" at bounding box center [138, 39] width 250 height 14
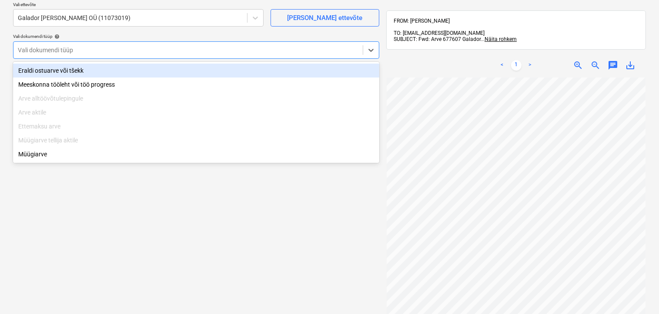
click at [58, 52] on div at bounding box center [188, 50] width 340 height 9
click at [60, 71] on div "Eraldi ostuarve või tšekk" at bounding box center [196, 70] width 366 height 14
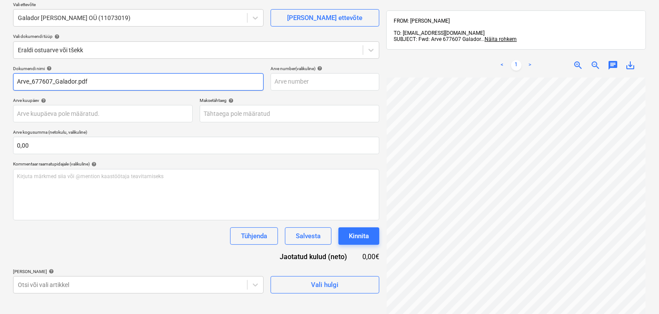
drag, startPoint x: 103, startPoint y: 82, endPoint x: 8, endPoint y: 78, distance: 94.9
click at [8, 78] on div "Failide konteerimine Vali ettevõte Galador [PERSON_NAME] OÜ (11073019) [PERSON_…" at bounding box center [329, 171] width 659 height 403
type input "677607"
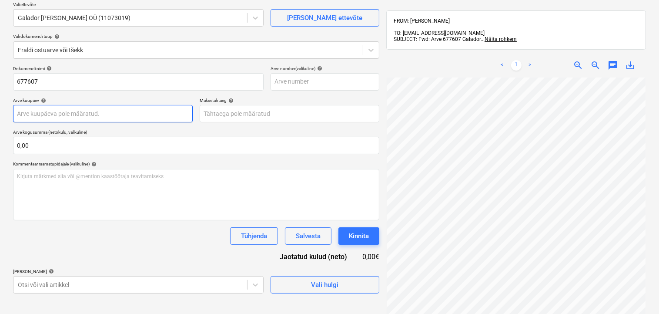
click at [71, 115] on body "Müük Projektid Kontaktid Ettevõte Koondarved Postkast format_size keyboard_arro…" at bounding box center [329, 87] width 659 height 314
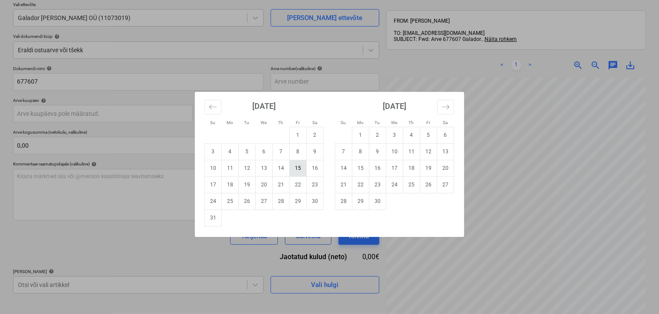
click at [294, 169] on td "15" at bounding box center [298, 168] width 17 height 17
type input "[DATE]"
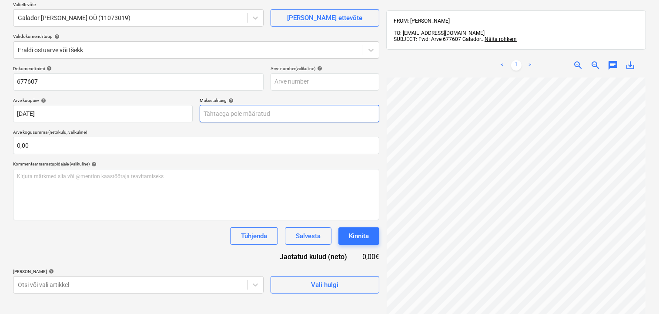
click at [265, 113] on body "Müük Projektid Kontaktid Ettevõte Koondarved Postkast format_size keyboard_arro…" at bounding box center [329, 87] width 659 height 314
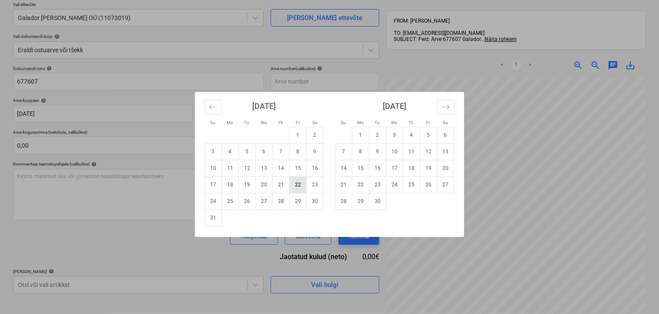
click at [298, 185] on td "22" at bounding box center [298, 184] width 17 height 17
type input "[DATE]"
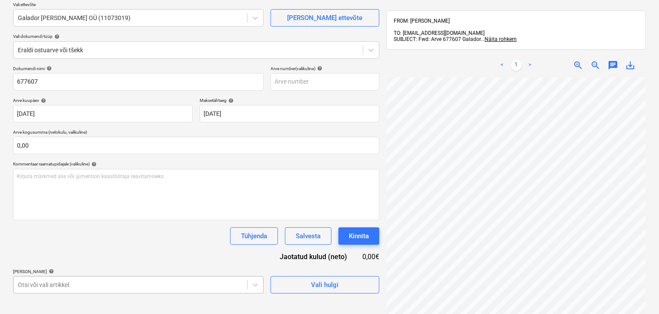
click at [87, 244] on body "Müük Projektid Kontaktid Ettevõte Koondarved Postkast format_size keyboard_arro…" at bounding box center [329, 87] width 659 height 314
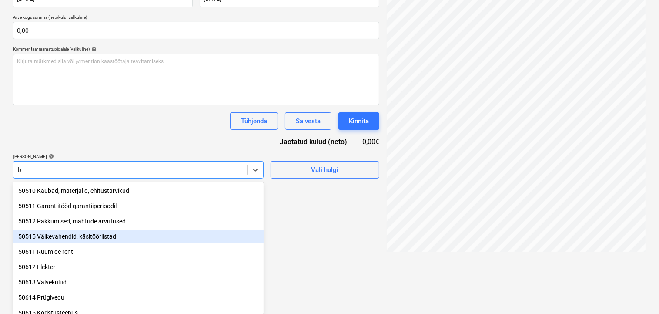
type input "bü"
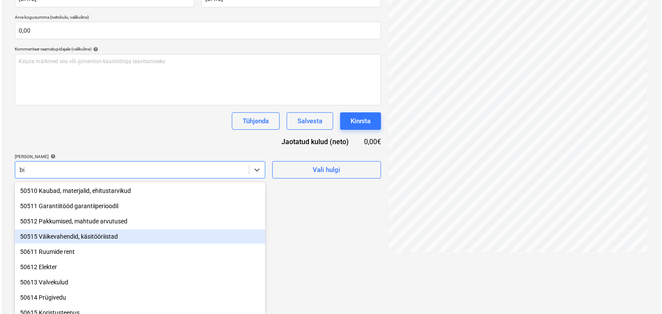
scroll to position [123, 0]
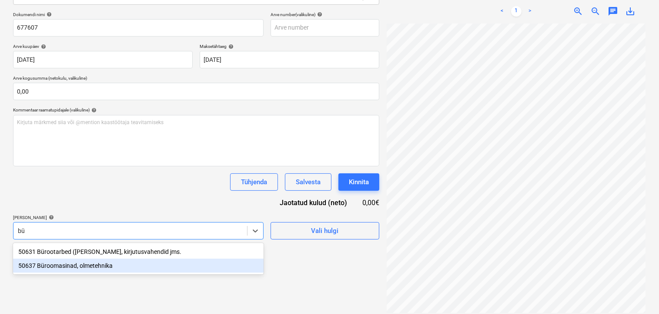
click at [88, 260] on div "50637 Büroomasinad, olmetehnika" at bounding box center [138, 265] width 250 height 14
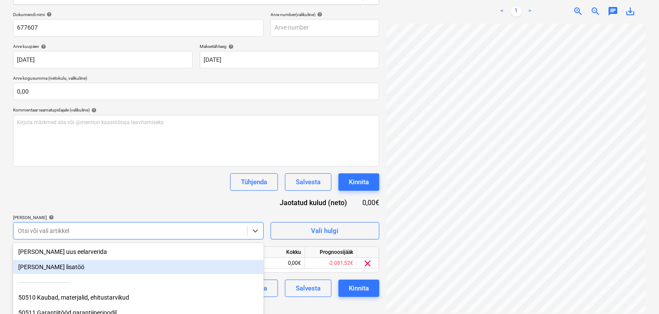
click at [300, 301] on div "Failide konteerimine Vali ettevõte Galador [PERSON_NAME] OÜ (11073019) [PERSON_…" at bounding box center [196, 118] width 373 height 396
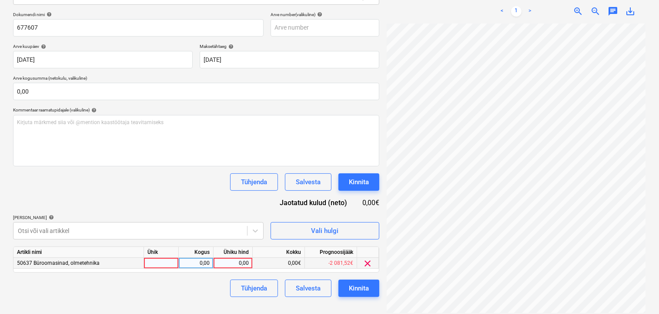
click at [230, 260] on div "0,00" at bounding box center [233, 262] width 32 height 11
type input "427,02"
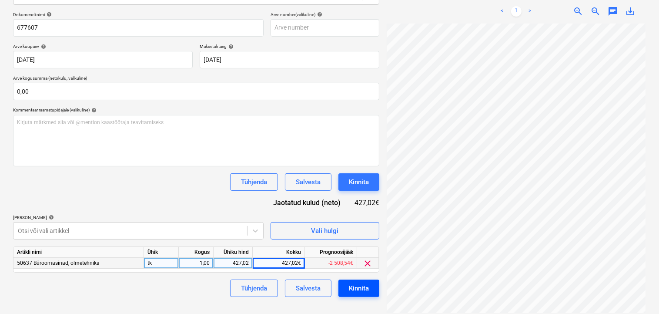
click at [358, 285] on div "Kinnita" at bounding box center [359, 287] width 20 height 11
